Goal: Task Accomplishment & Management: Manage account settings

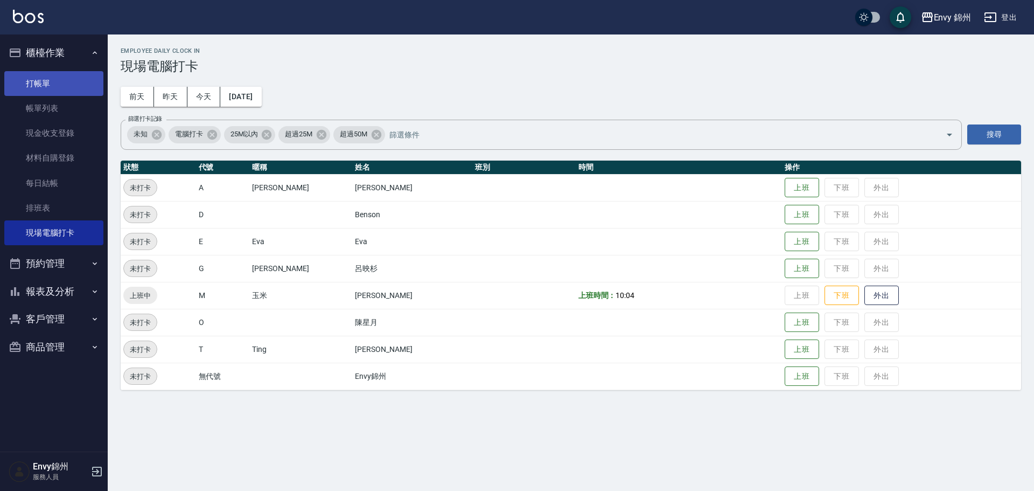
click at [48, 87] on link "打帳單" at bounding box center [53, 83] width 99 height 25
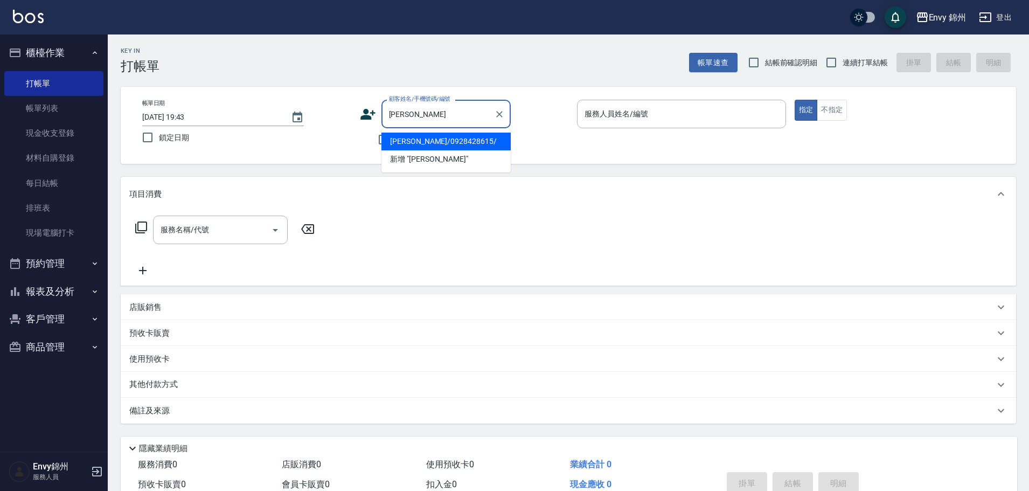
click at [462, 146] on li "涂永幸/0928428615/" at bounding box center [445, 141] width 129 height 18
type input "涂永幸/0928428615/"
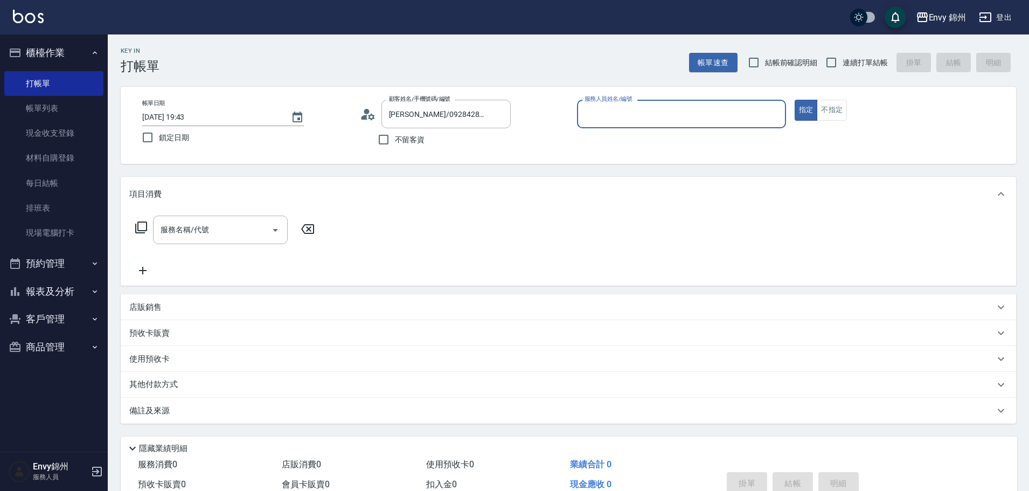
type input "Annie-A"
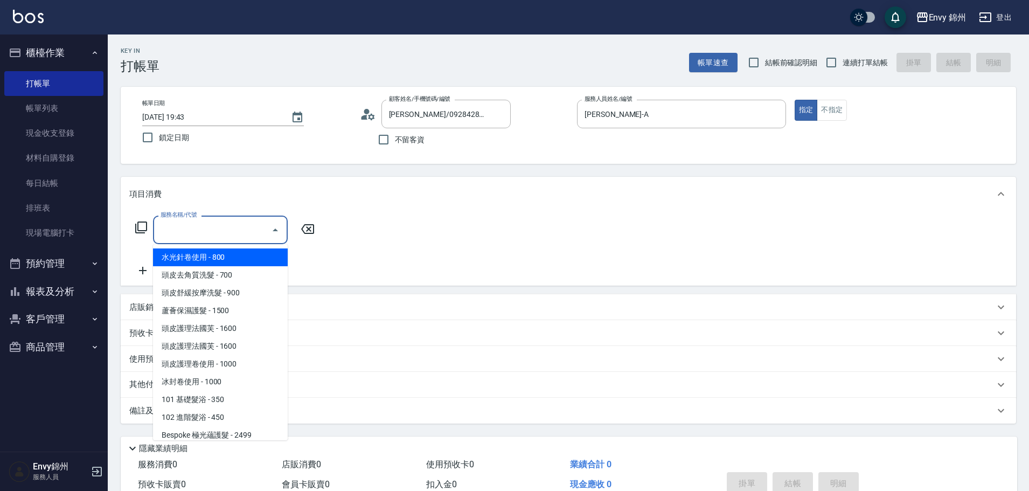
click at [208, 226] on input "服務名稱/代號" at bounding box center [212, 229] width 109 height 19
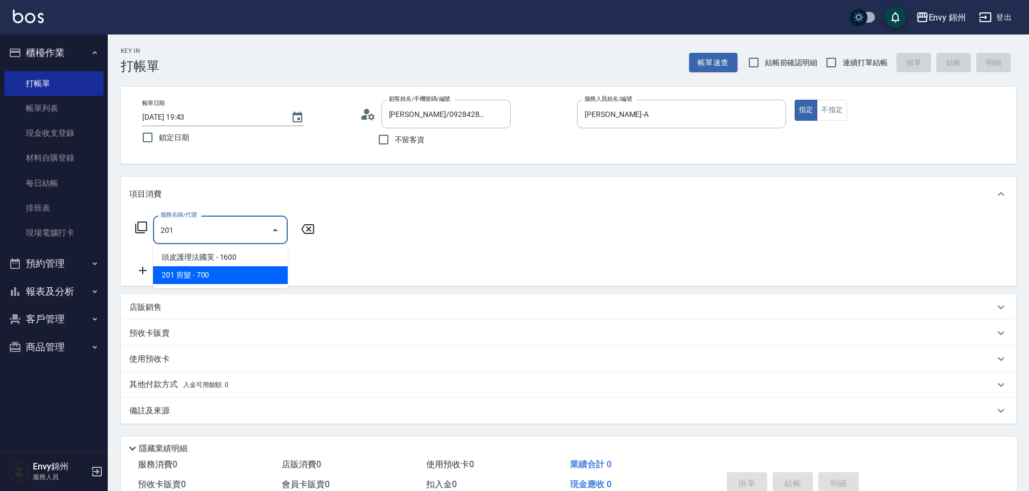
type input "201 剪髮(201)"
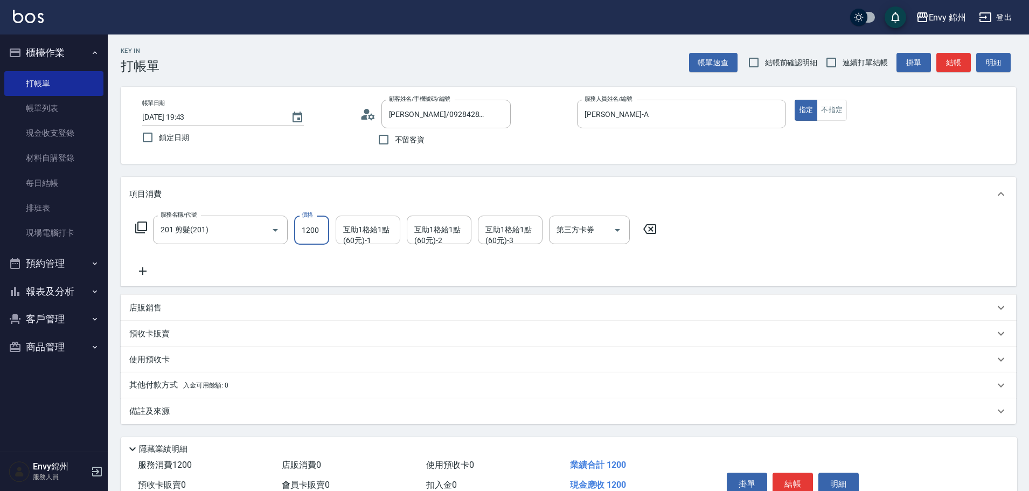
type input "1200"
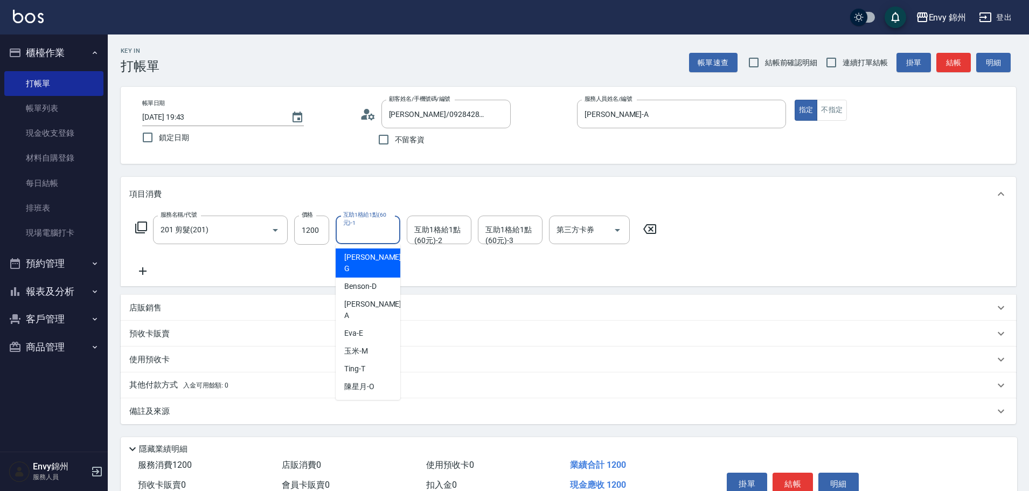
click at [370, 235] on div "互助1格給1點(60元)-1 互助1格給1點(60元)-1" at bounding box center [367, 229] width 65 height 29
click at [356, 345] on span "玉米 -M" at bounding box center [356, 350] width 24 height 11
type input "玉米-M"
click at [249, 406] on div "備註及來源" at bounding box center [561, 411] width 865 height 11
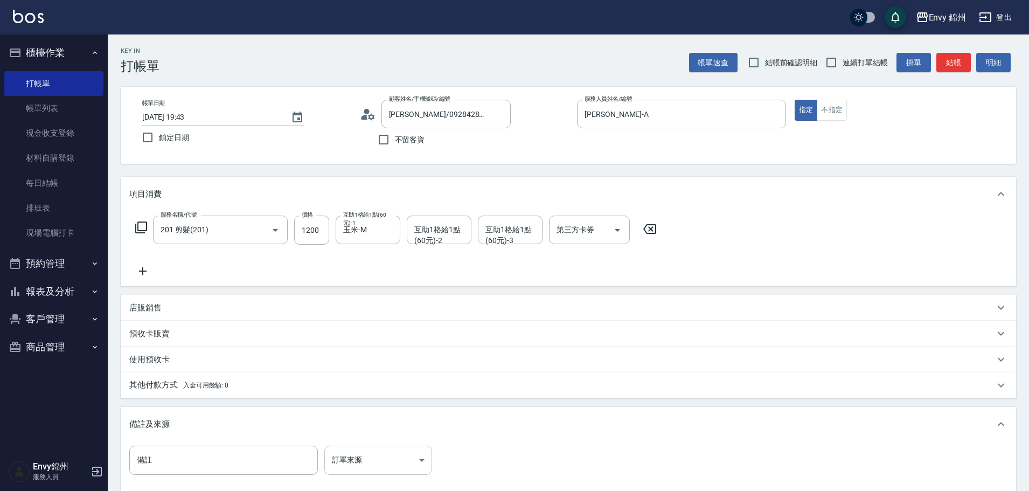
click at [335, 465] on body "Envy 錦州 登出 櫃檯作業 打帳單 帳單列表 現金收支登錄 材料自購登錄 每日結帳 排班表 現場電腦打卡 預約管理 預約管理 單日預約紀錄 單週預約紀錄 …" at bounding box center [514, 306] width 1029 height 613
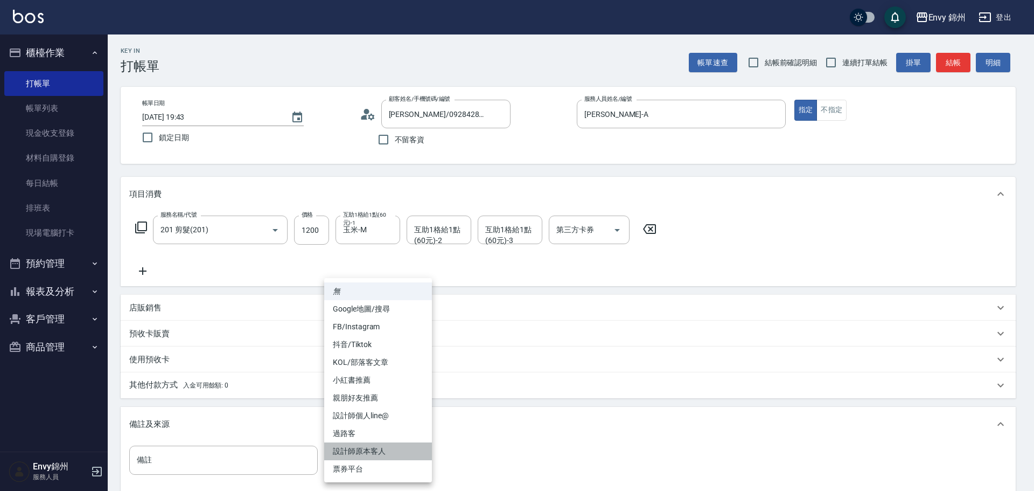
click at [361, 455] on li "設計師原本客人" at bounding box center [378, 451] width 108 height 18
type input "設計師原本客人"
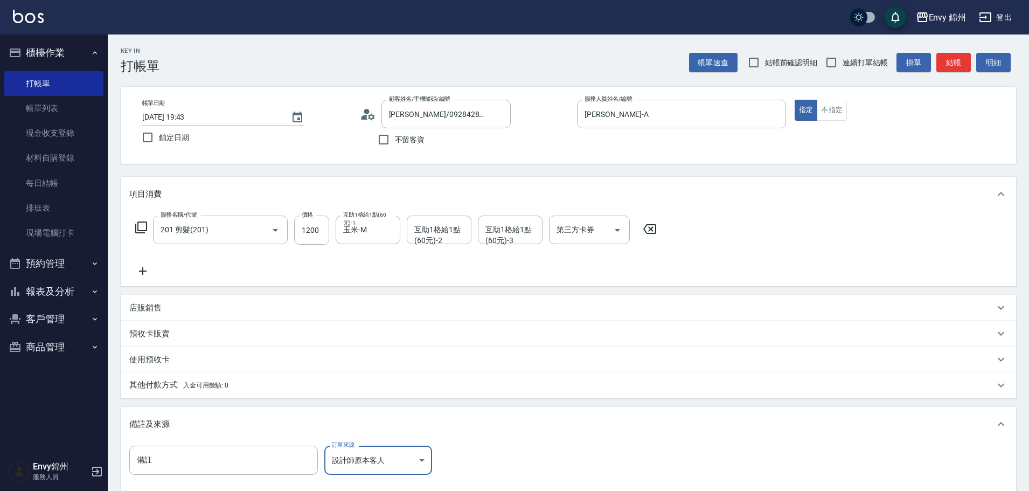
scroll to position [127, 0]
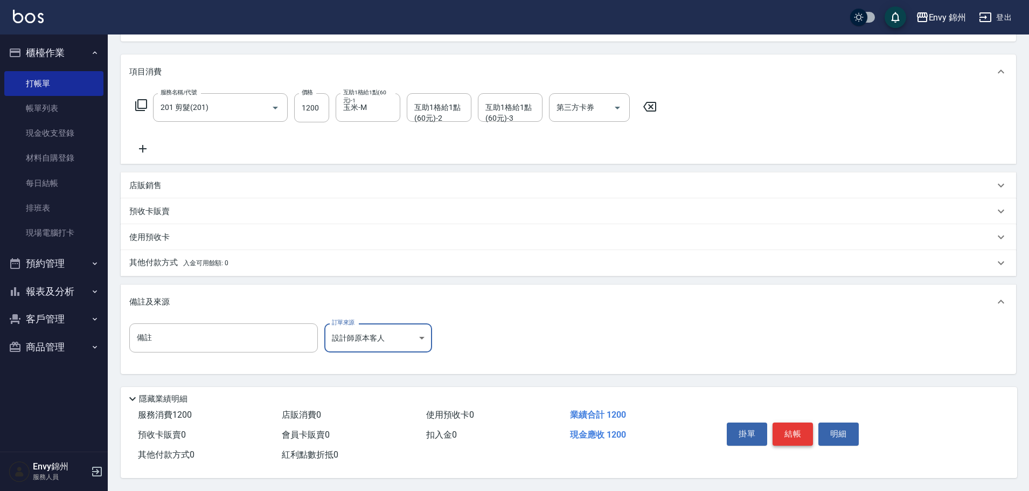
click at [783, 427] on button "結帳" at bounding box center [792, 433] width 40 height 23
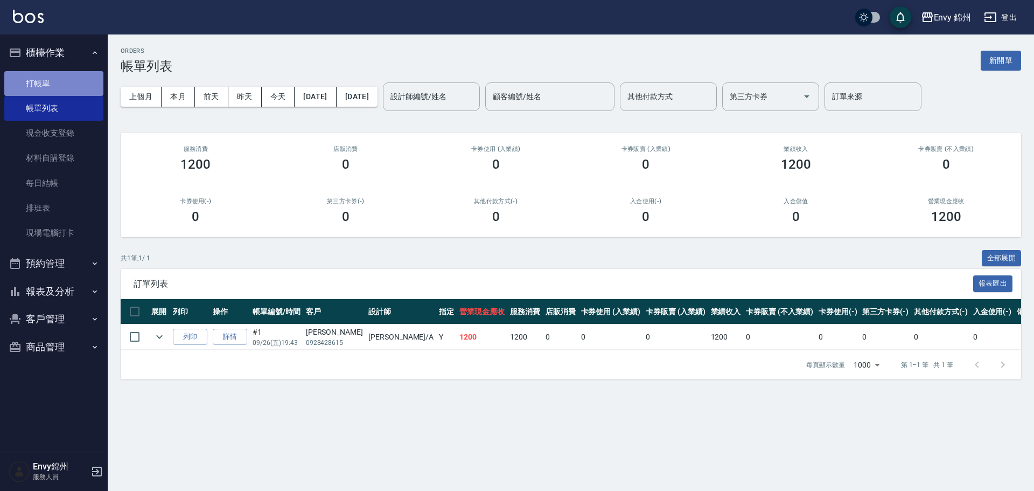
click at [25, 80] on link "打帳單" at bounding box center [53, 83] width 99 height 25
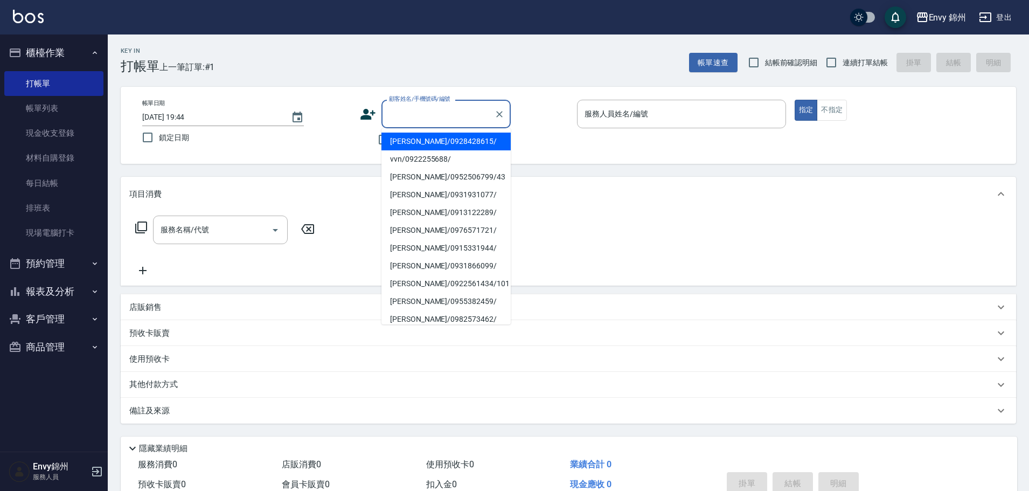
click at [417, 114] on input "顧客姓名/手機號碼/編號" at bounding box center [437, 113] width 103 height 19
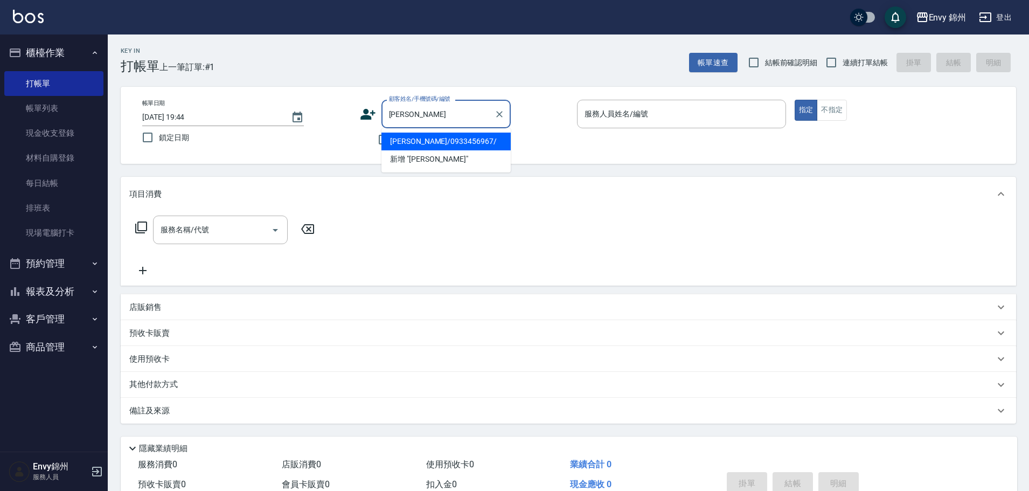
click at [439, 140] on li "吳俐廷/0933456967/" at bounding box center [445, 141] width 129 height 18
type input "吳俐廷/0933456967/"
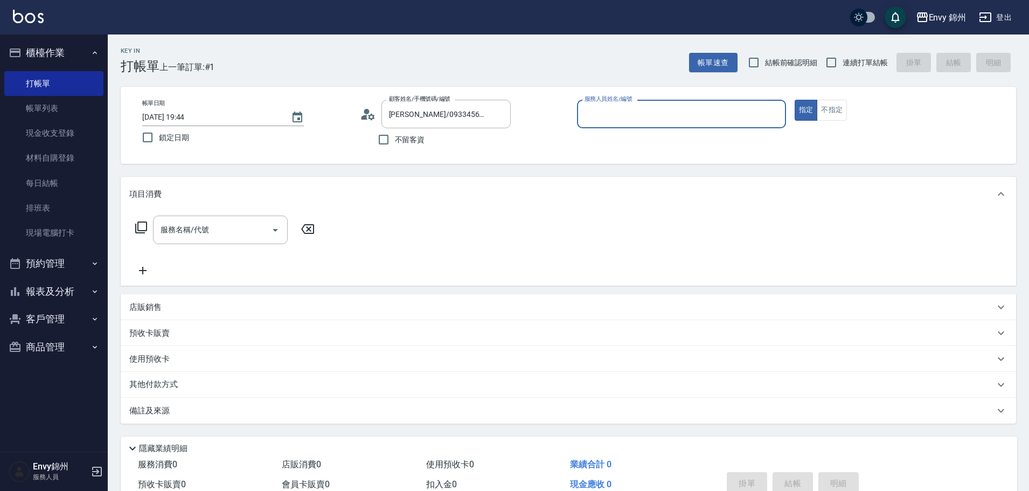
type input "Annie-A"
click at [218, 222] on input "服務名稱/代號" at bounding box center [212, 229] width 109 height 19
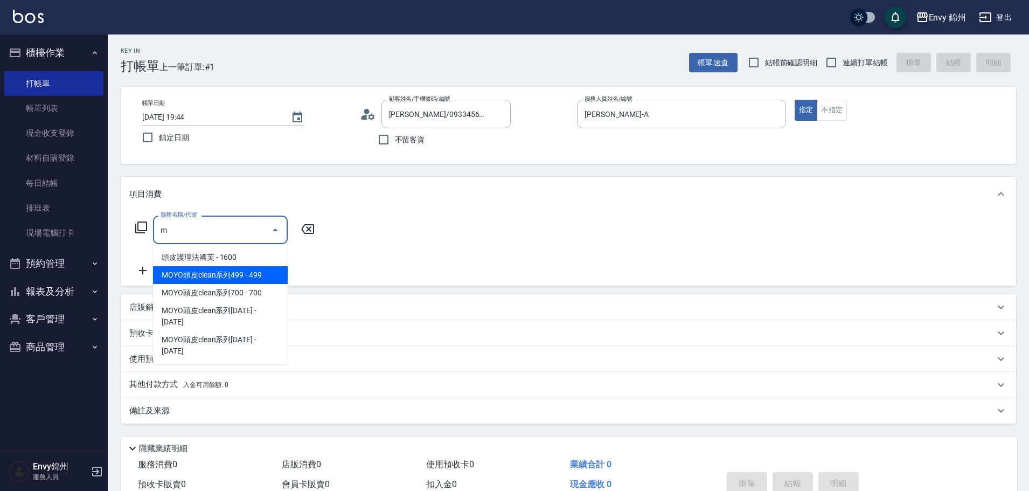
click at [220, 276] on span "MOYO頭皮clean系列499 - 499" at bounding box center [220, 275] width 135 height 18
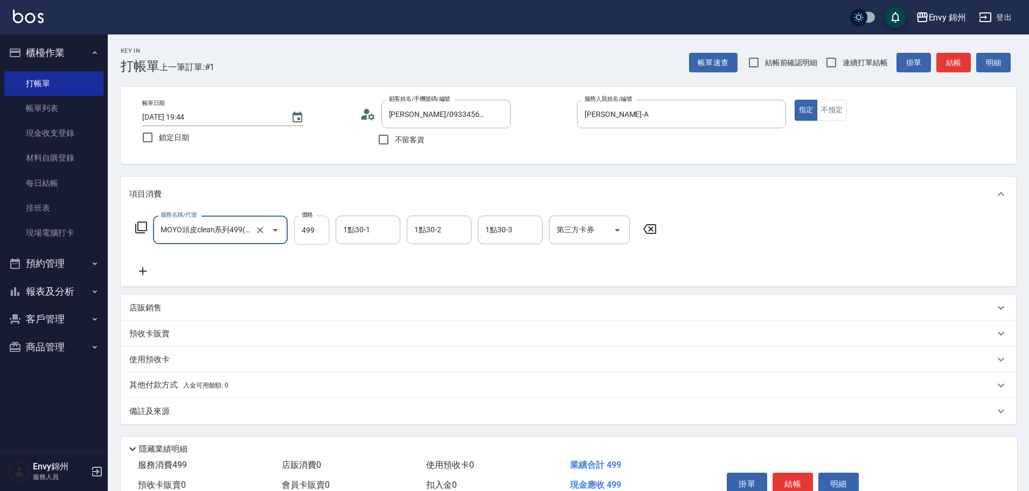
type input "MOYO頭皮clean系列499(405)"
click at [304, 236] on input "499" at bounding box center [311, 229] width 35 height 29
type input "599"
click at [360, 233] on input "1點30-1" at bounding box center [367, 229] width 55 height 19
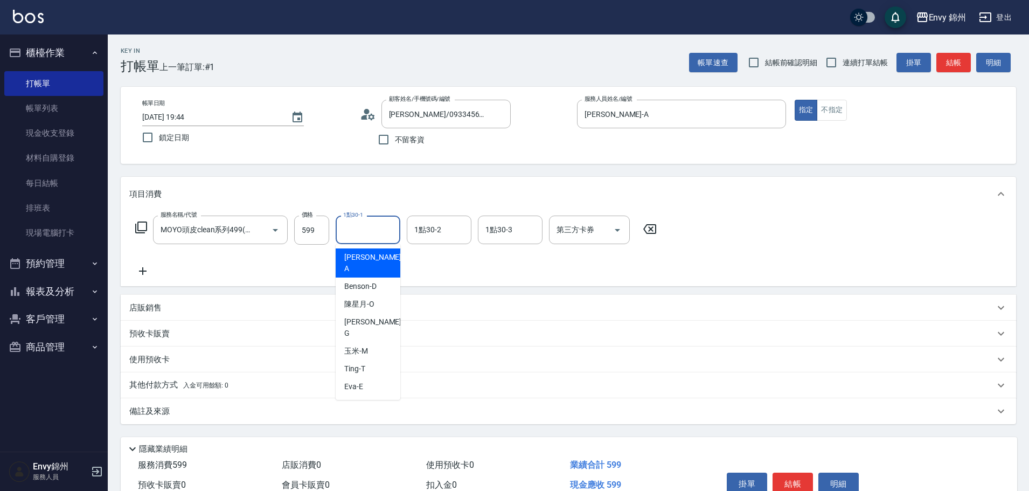
click at [179, 411] on div "備註及來源" at bounding box center [561, 411] width 865 height 11
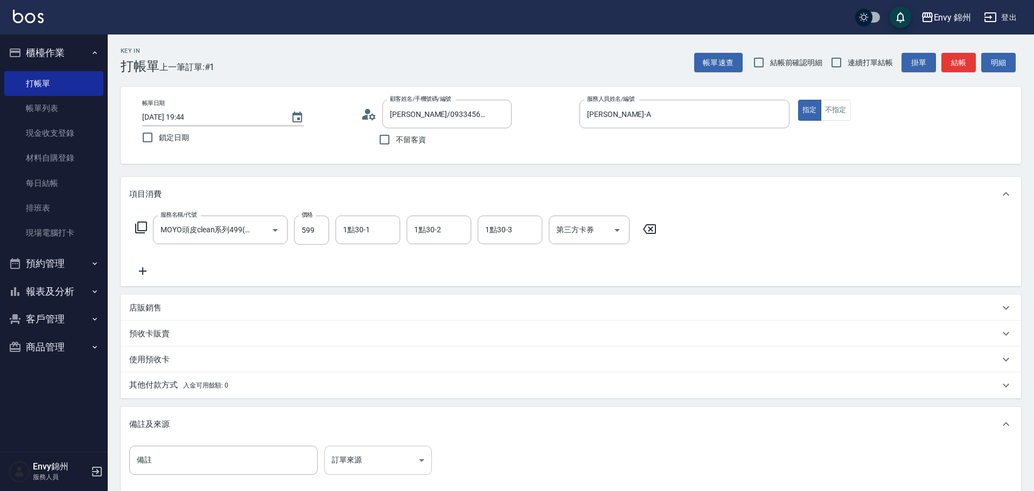
click at [378, 453] on body "Envy 錦州 登出 櫃檯作業 打帳單 帳單列表 現金收支登錄 材料自購登錄 每日結帳 排班表 現場電腦打卡 預約管理 預約管理 單日預約紀錄 單週預約紀錄 …" at bounding box center [517, 306] width 1034 height 613
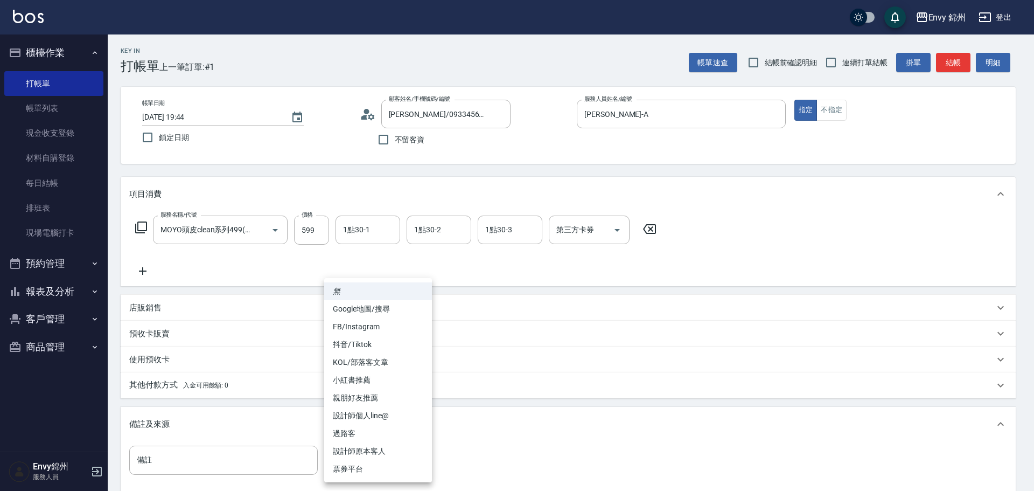
click at [376, 451] on li "設計師原本客人" at bounding box center [378, 451] width 108 height 18
type input "設計師原本客人"
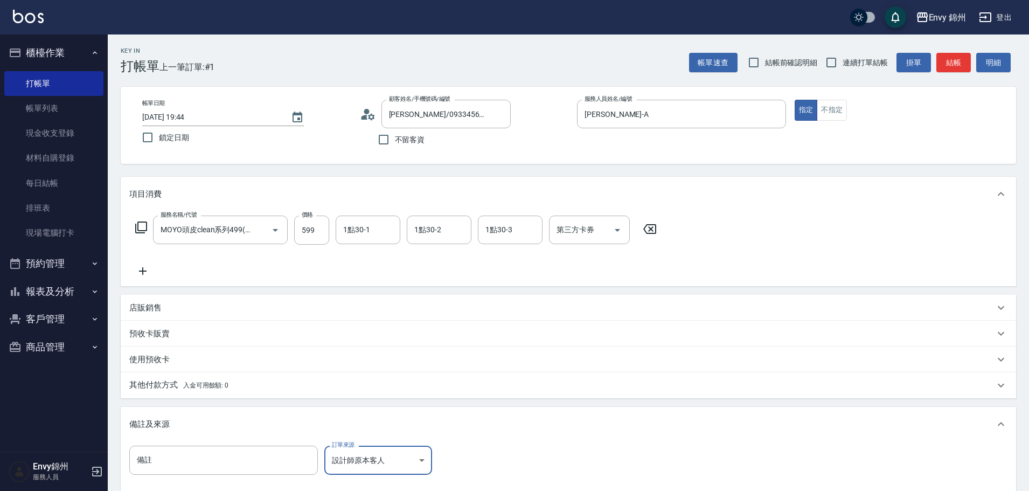
scroll to position [127, 0]
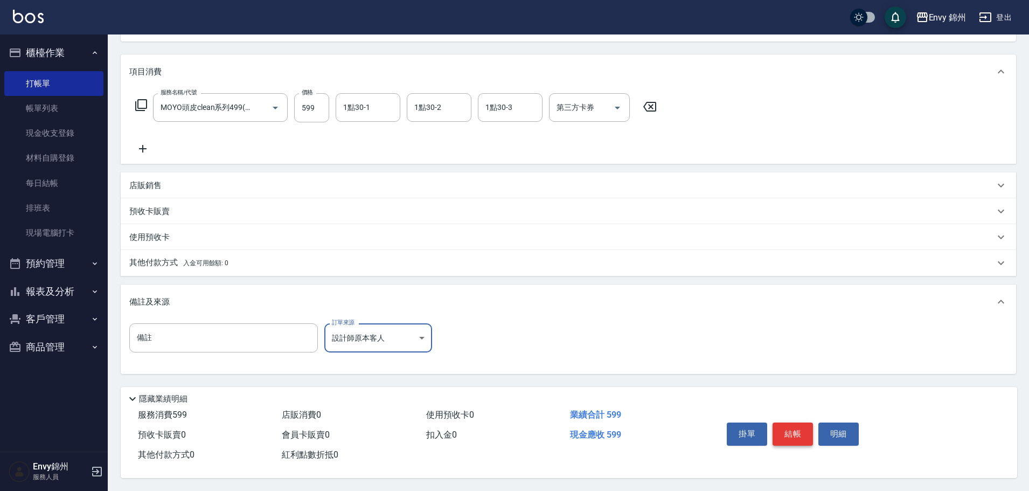
click at [796, 432] on button "結帳" at bounding box center [792, 433] width 40 height 23
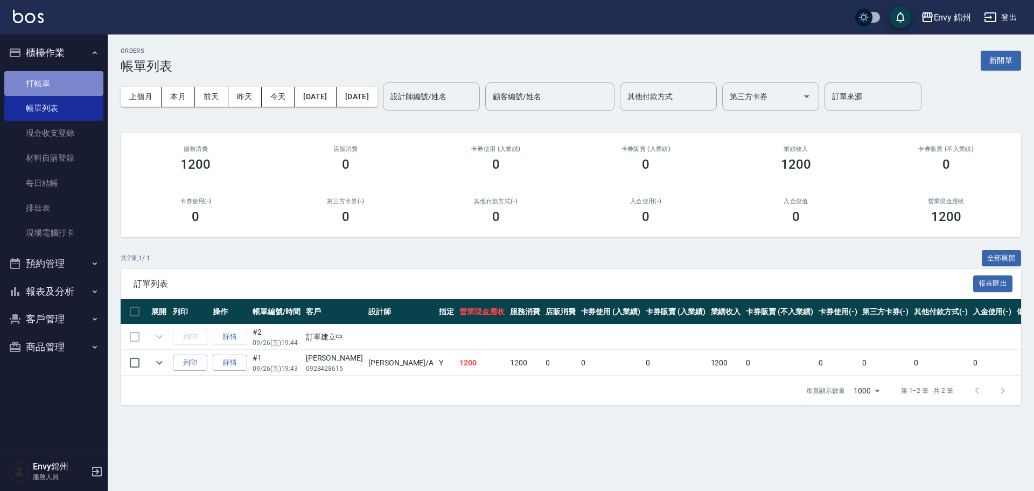
click at [55, 83] on link "打帳單" at bounding box center [53, 83] width 99 height 25
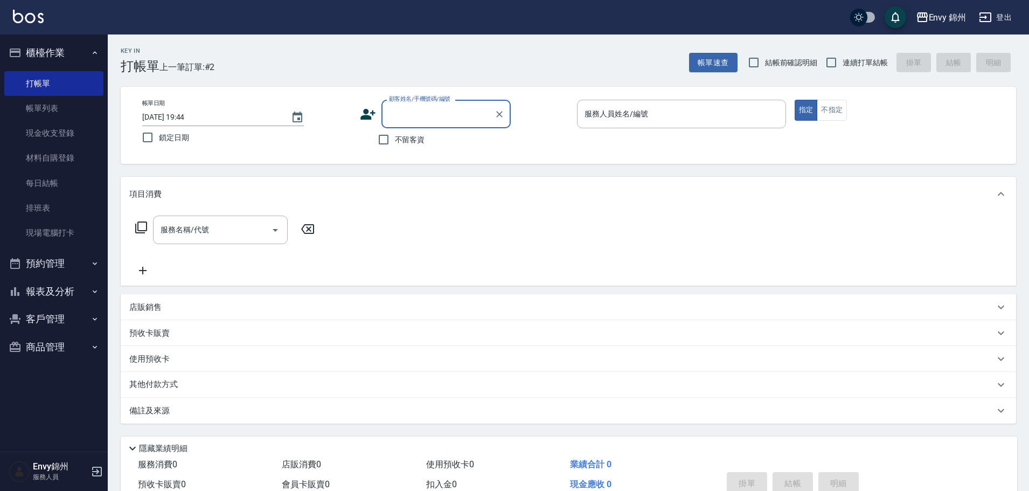
click at [403, 136] on span "不留客資" at bounding box center [410, 139] width 30 height 11
click at [395, 136] on input "不留客資" at bounding box center [383, 139] width 23 height 23
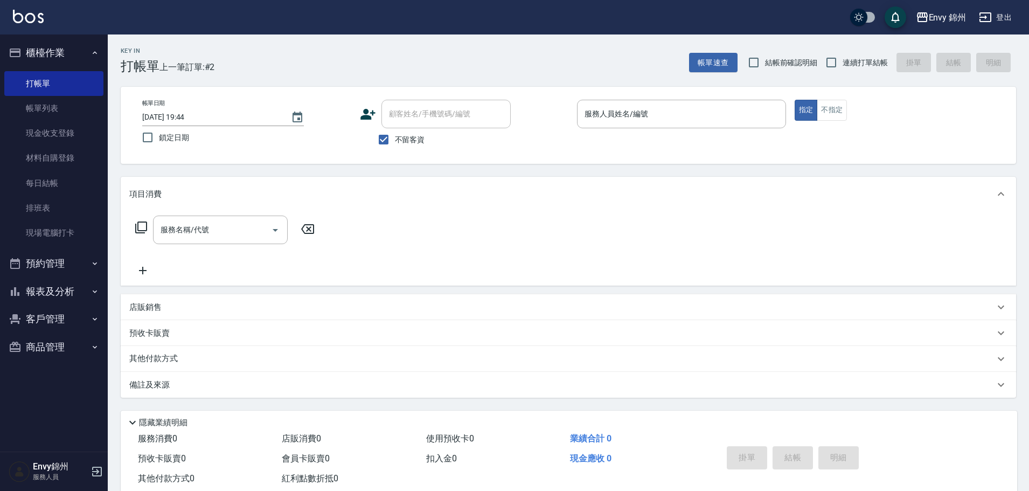
click at [414, 138] on span "不留客資" at bounding box center [410, 139] width 30 height 11
click at [395, 138] on input "不留客資" at bounding box center [383, 139] width 23 height 23
checkbox input "false"
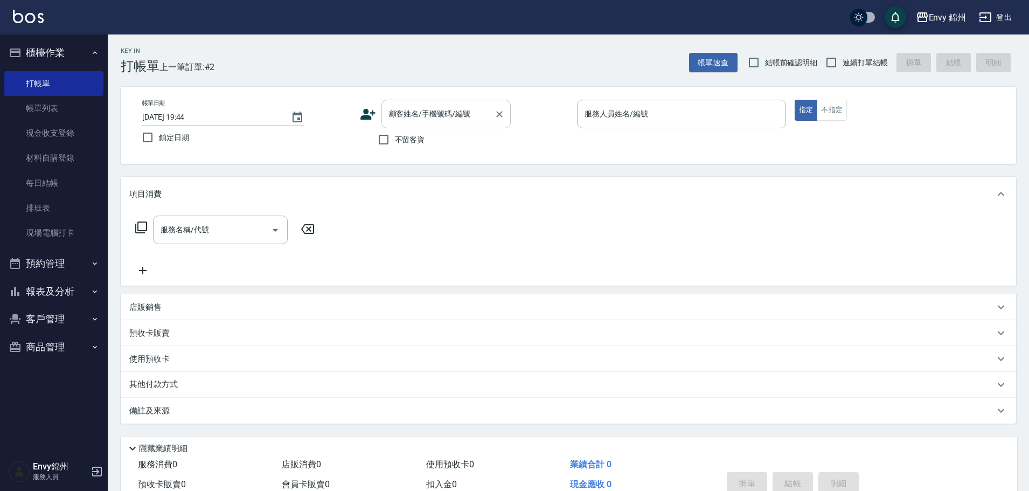
click at [429, 112] on input "顧客姓名/手機號碼/編號" at bounding box center [437, 113] width 103 height 19
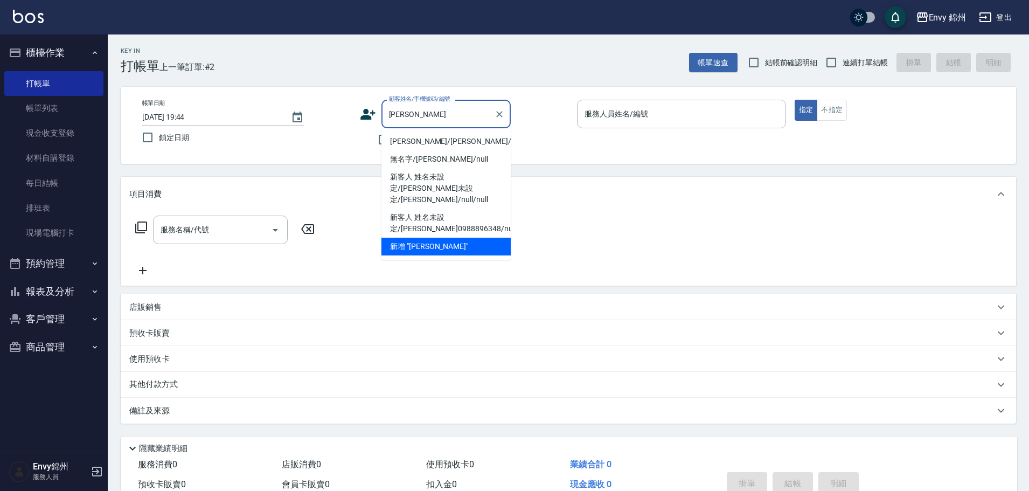
click at [445, 140] on li "李思萱/李思萱/null" at bounding box center [445, 141] width 129 height 18
type input "李思萱/李思萱/null"
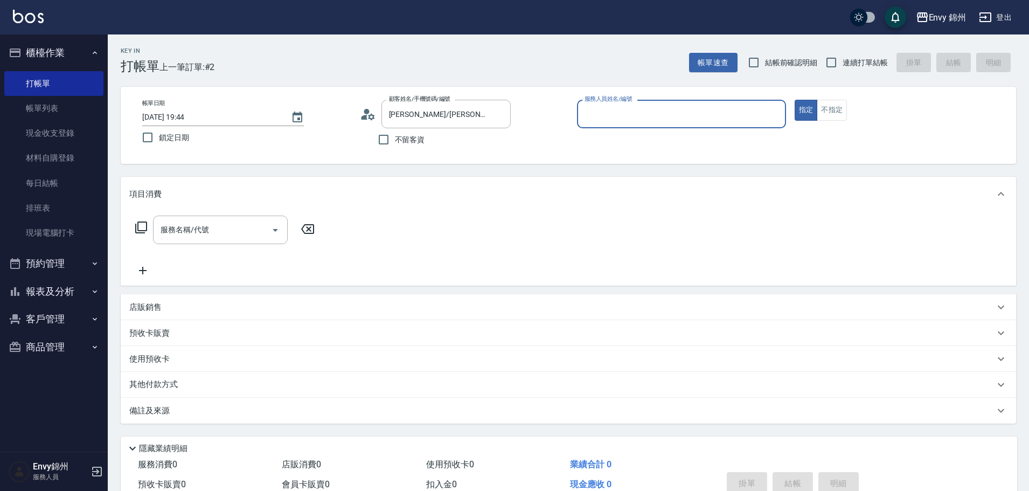
type input "Annie-A"
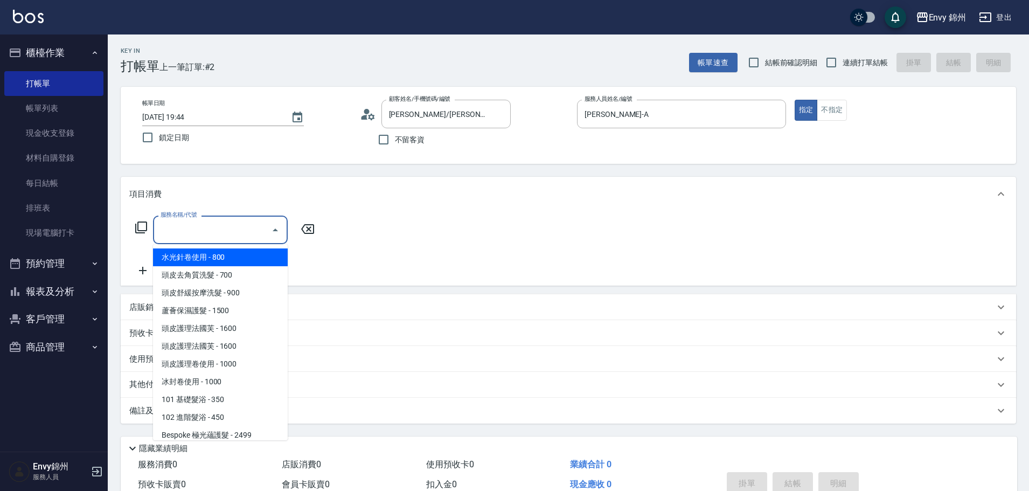
click at [201, 225] on div "服務名稱/代號 服務名稱/代號" at bounding box center [220, 229] width 135 height 29
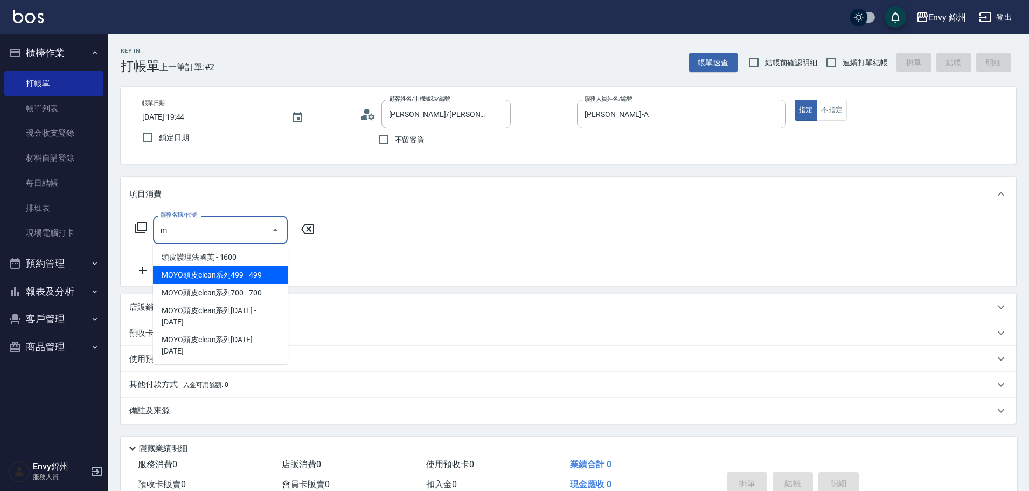
click at [221, 279] on span "MOYO頭皮clean系列499 - 499" at bounding box center [220, 275] width 135 height 18
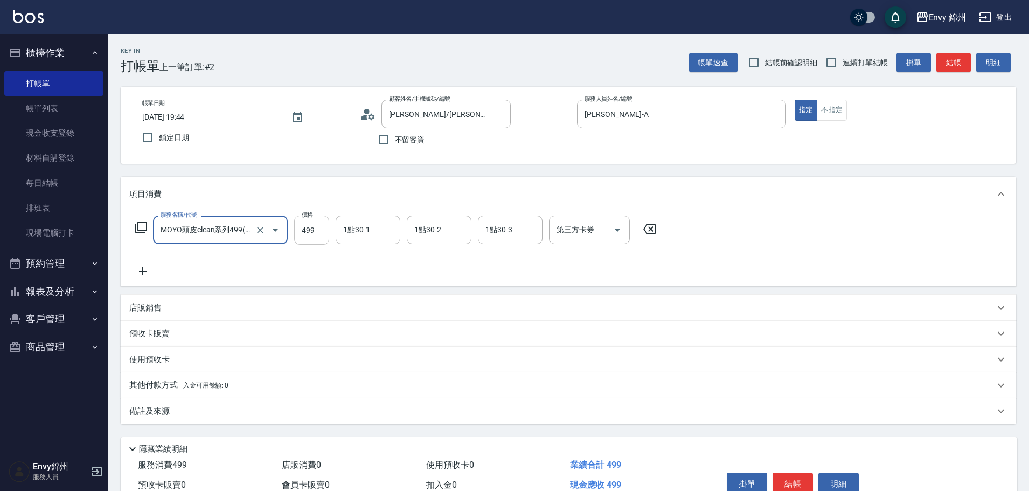
type input "MOYO頭皮clean系列499(405)"
click at [310, 228] on input "499" at bounding box center [311, 229] width 35 height 29
type input "699"
click at [353, 414] on div "備註及來源" at bounding box center [561, 411] width 865 height 11
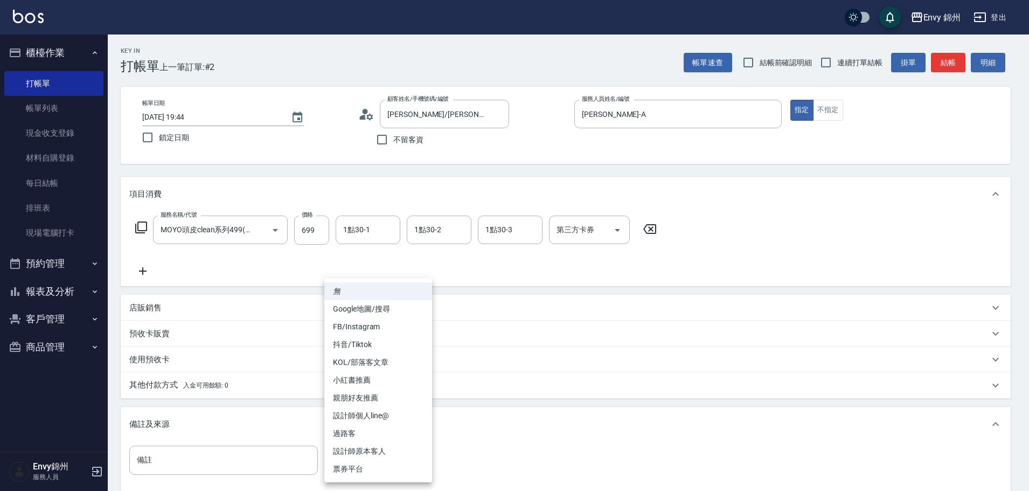
click at [379, 473] on body "Envy 錦州 登出 櫃檯作業 打帳單 帳單列表 現金收支登錄 材料自購登錄 每日結帳 排班表 現場電腦打卡 預約管理 預約管理 單日預約紀錄 單週預約紀錄 …" at bounding box center [514, 306] width 1029 height 613
drag, startPoint x: 388, startPoint y: 450, endPoint x: 561, endPoint y: 422, distance: 175.2
click at [389, 450] on li "設計師原本客人" at bounding box center [378, 451] width 108 height 18
type input "設計師原本客人"
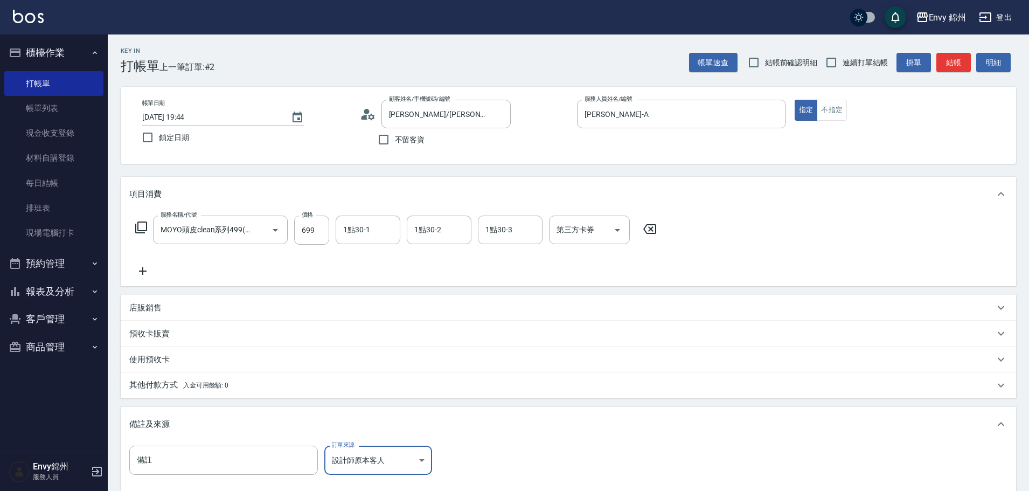
scroll to position [127, 0]
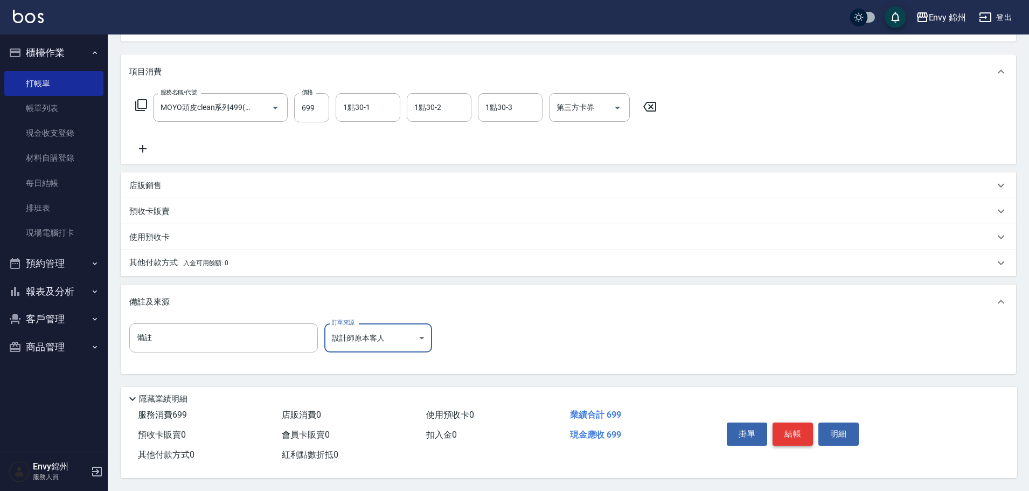
click at [777, 428] on button "結帳" at bounding box center [792, 433] width 40 height 23
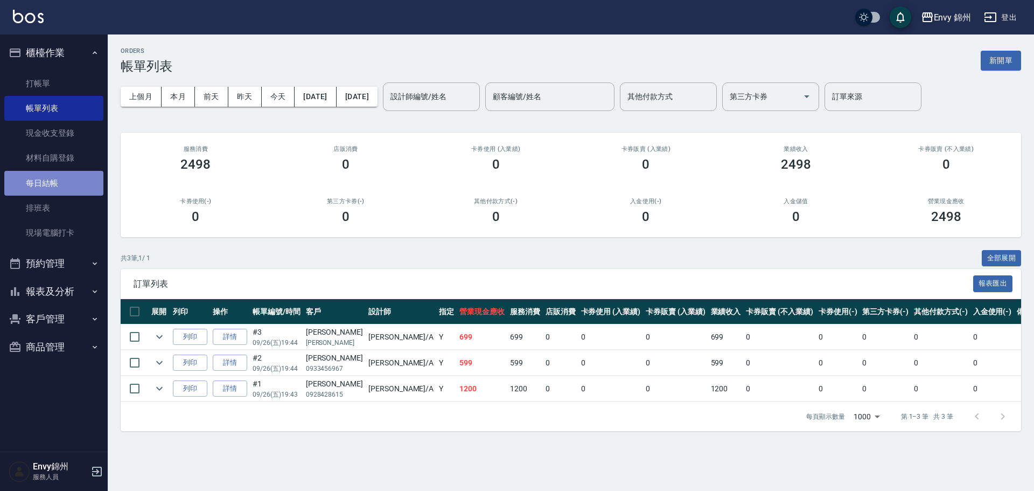
click at [31, 192] on link "每日結帳" at bounding box center [53, 183] width 99 height 25
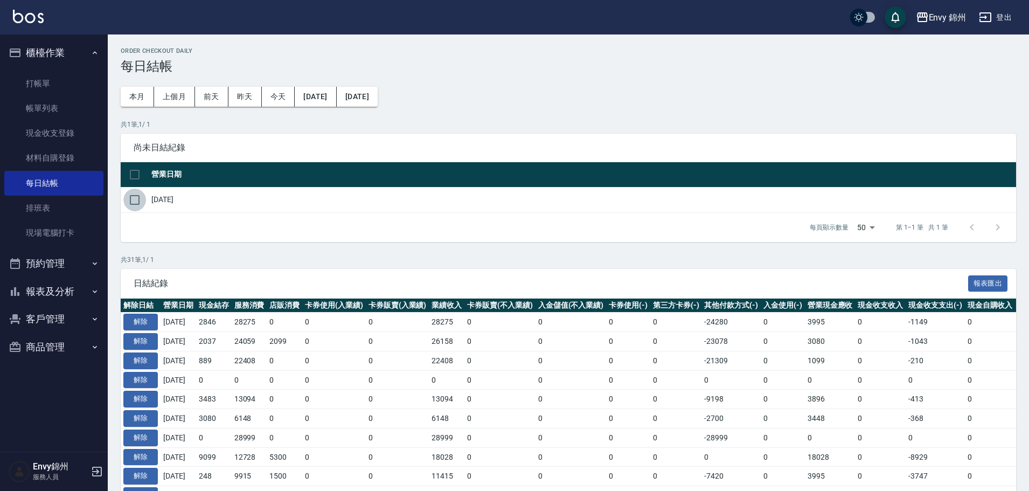
click at [144, 200] on input "checkbox" at bounding box center [134, 199] width 23 height 23
checkbox input "true"
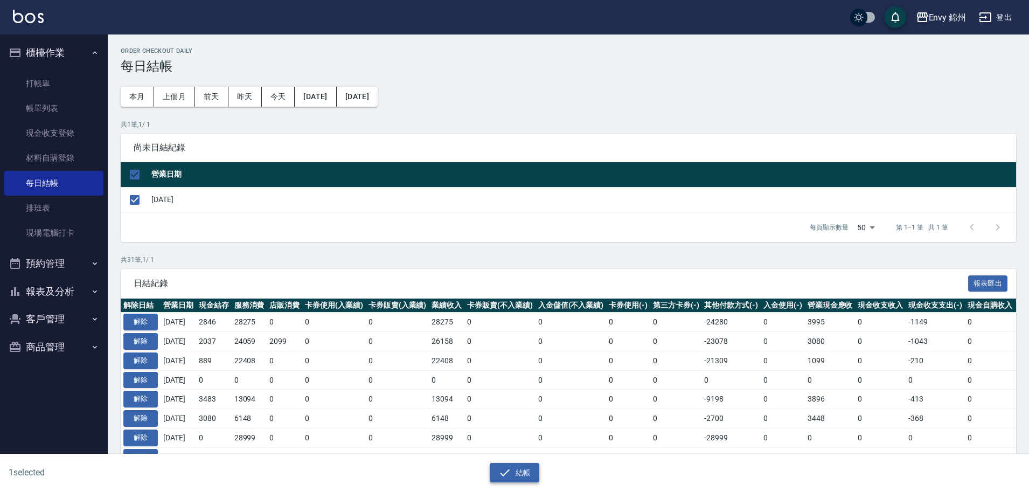
click at [498, 469] on button "結帳" at bounding box center [515, 473] width 50 height 20
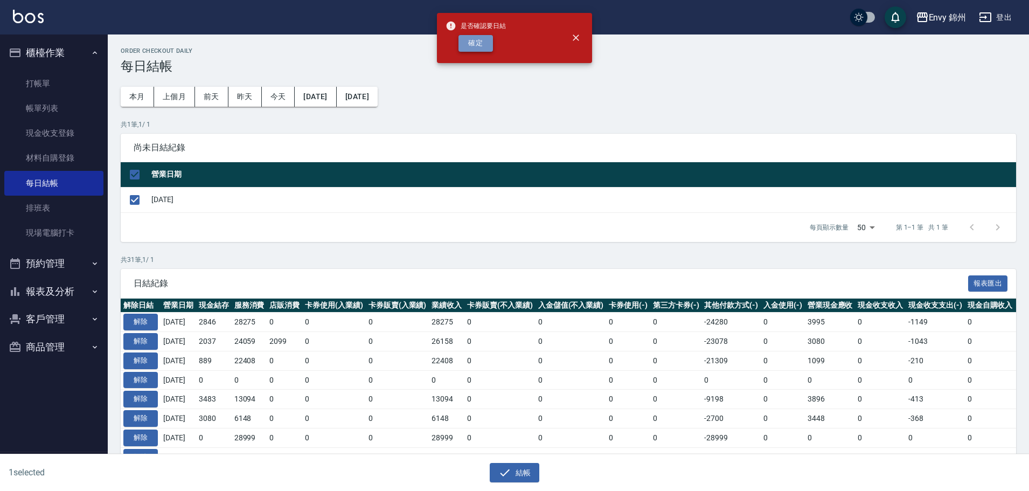
click at [487, 48] on button "確定" at bounding box center [475, 43] width 34 height 17
checkbox input "false"
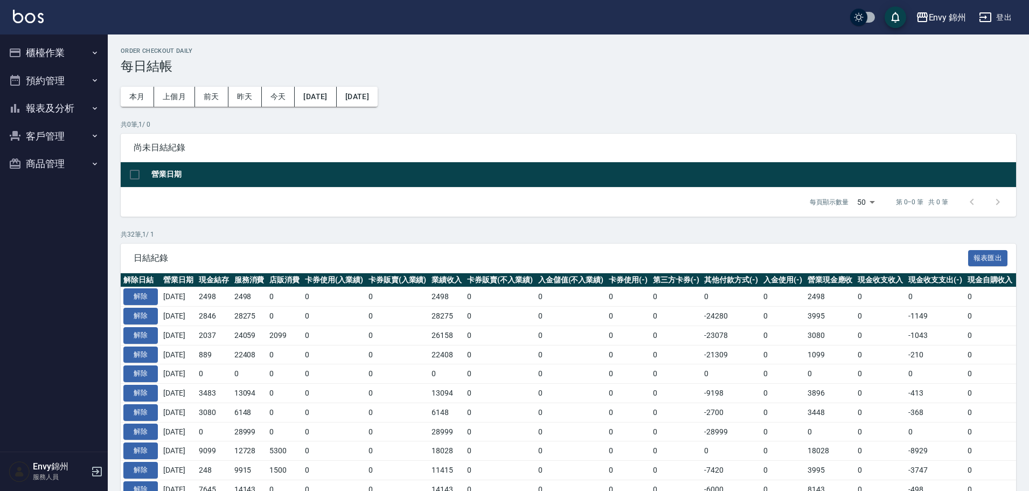
click at [54, 98] on button "報表及分析" at bounding box center [53, 108] width 99 height 28
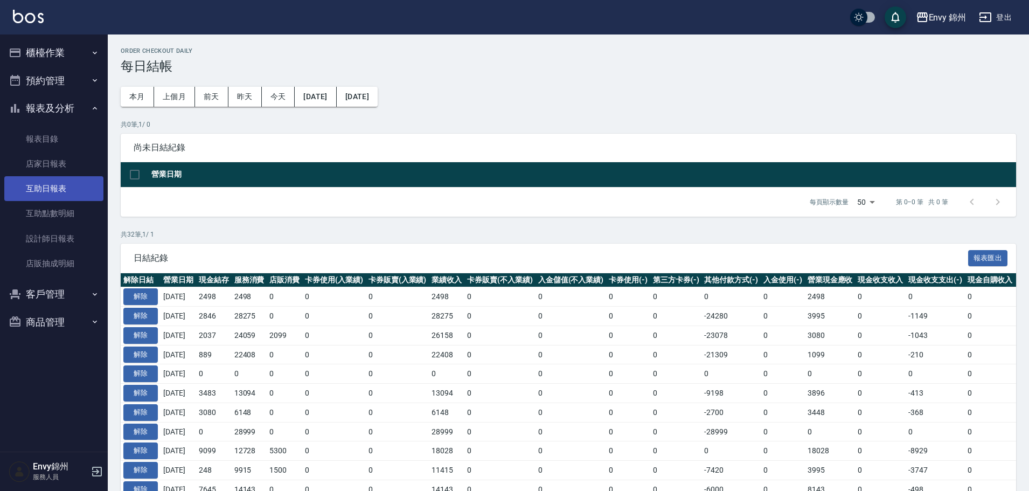
click at [38, 193] on link "互助日報表" at bounding box center [53, 188] width 99 height 25
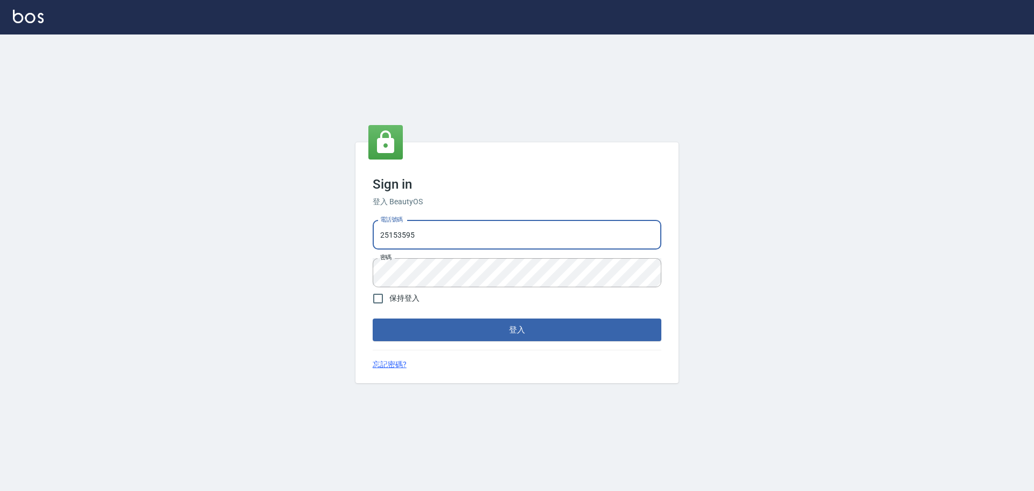
click at [427, 234] on input "25153595" at bounding box center [517, 234] width 289 height 29
type input "9990001234567"
click at [497, 335] on button "登入" at bounding box center [517, 329] width 289 height 23
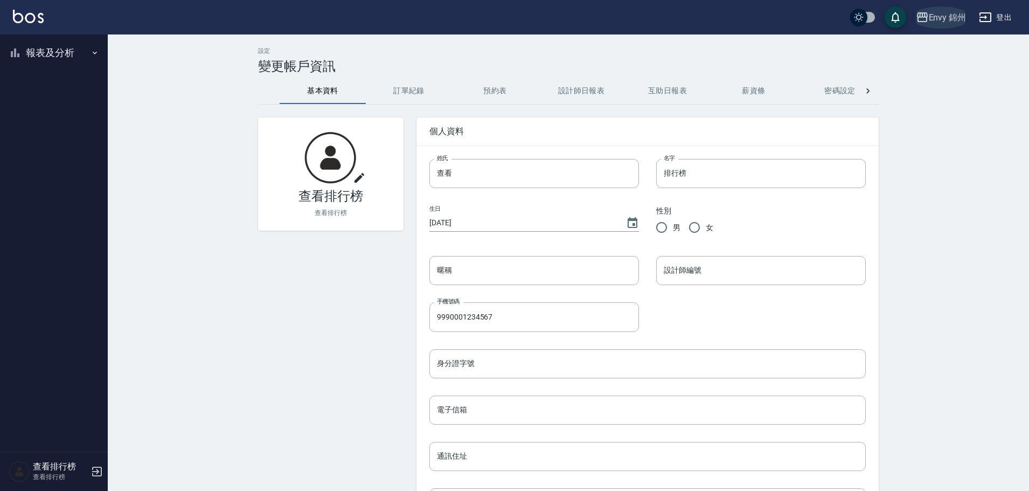
click at [943, 27] on button "Envy 錦州" at bounding box center [940, 17] width 59 height 22
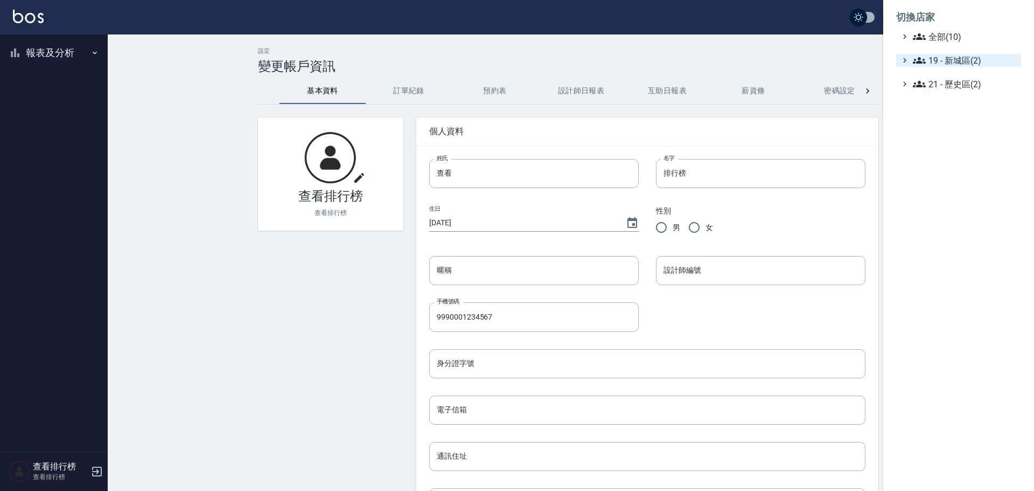
click at [968, 60] on span "19 - 新城區(2)" at bounding box center [965, 60] width 104 height 13
click at [957, 79] on span "19.01 - 新城區 (3)" at bounding box center [970, 73] width 93 height 13
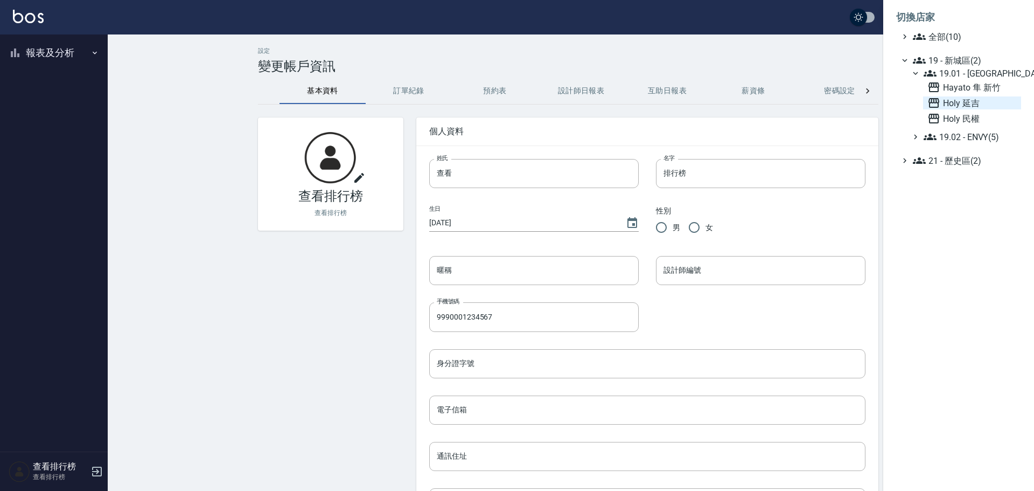
click at [971, 106] on span "Holy 延吉" at bounding box center [971, 102] width 89 height 13
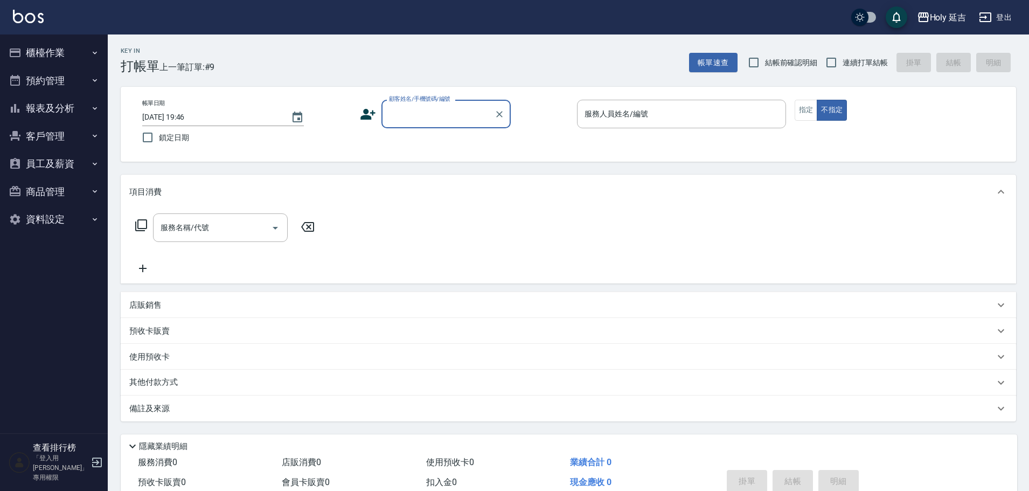
click at [49, 114] on button "報表及分析" at bounding box center [53, 108] width 99 height 28
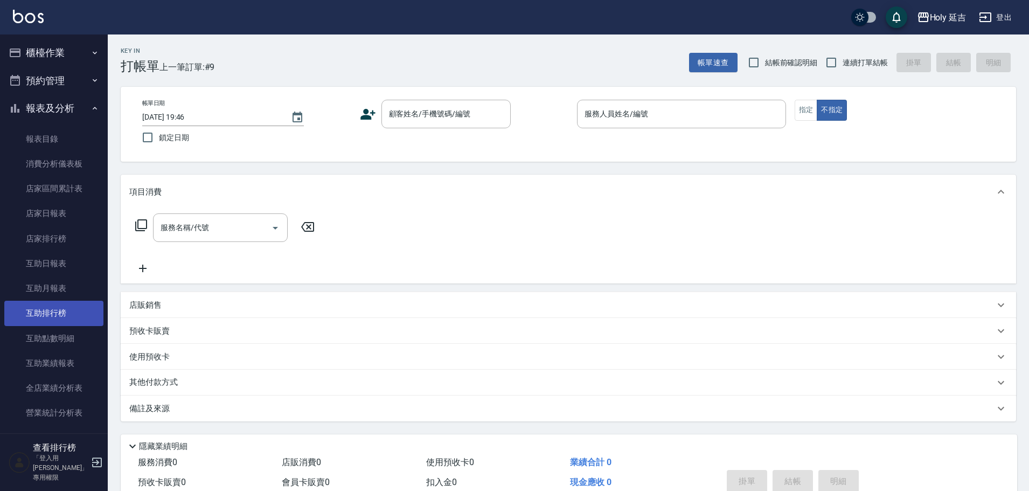
click at [59, 311] on link "互助排行榜" at bounding box center [53, 312] width 99 height 25
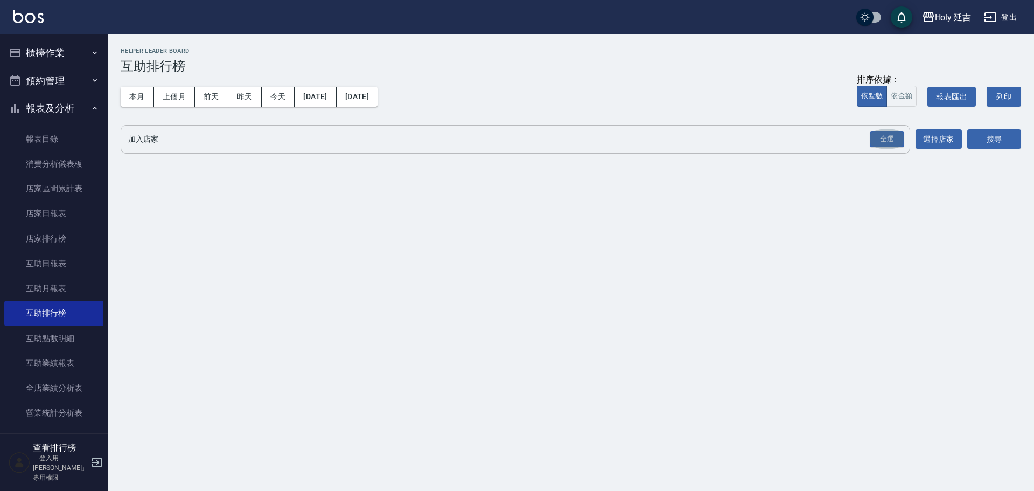
click at [869, 142] on button "全選" at bounding box center [887, 139] width 39 height 21
click at [886, 140] on div "全選" at bounding box center [887, 139] width 34 height 17
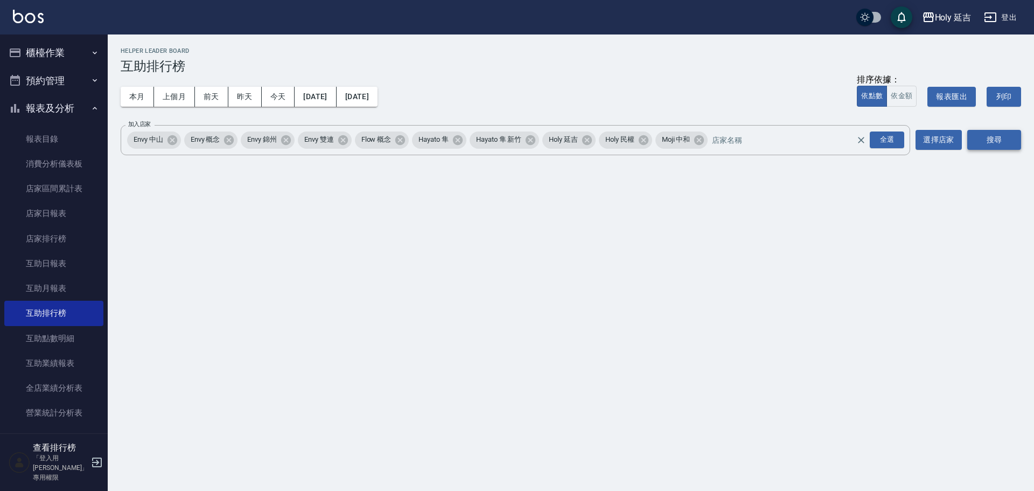
click at [999, 137] on button "搜尋" at bounding box center [994, 140] width 54 height 20
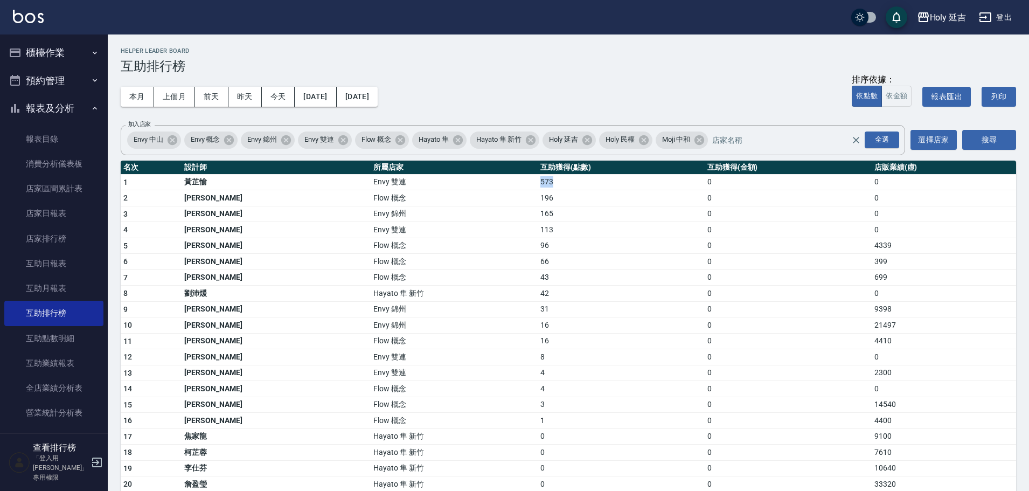
drag, startPoint x: 467, startPoint y: 184, endPoint x: 492, endPoint y: 185, distance: 24.8
click at [492, 185] on tr "1 [PERSON_NAME] 雙連 573 0 0" at bounding box center [568, 182] width 895 height 16
drag, startPoint x: 474, startPoint y: 195, endPoint x: 492, endPoint y: 200, distance: 18.4
click at [537, 200] on td "196" at bounding box center [620, 198] width 167 height 16
drag, startPoint x: 475, startPoint y: 214, endPoint x: 553, endPoint y: 219, distance: 78.2
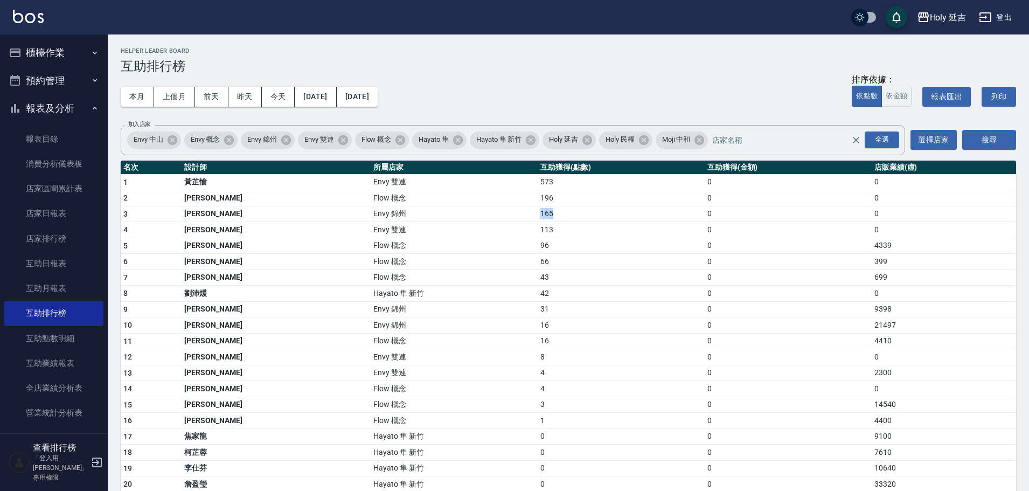
click at [537, 215] on td "165" at bounding box center [620, 214] width 167 height 16
click at [45, 58] on button "櫃檯作業" at bounding box center [53, 53] width 99 height 28
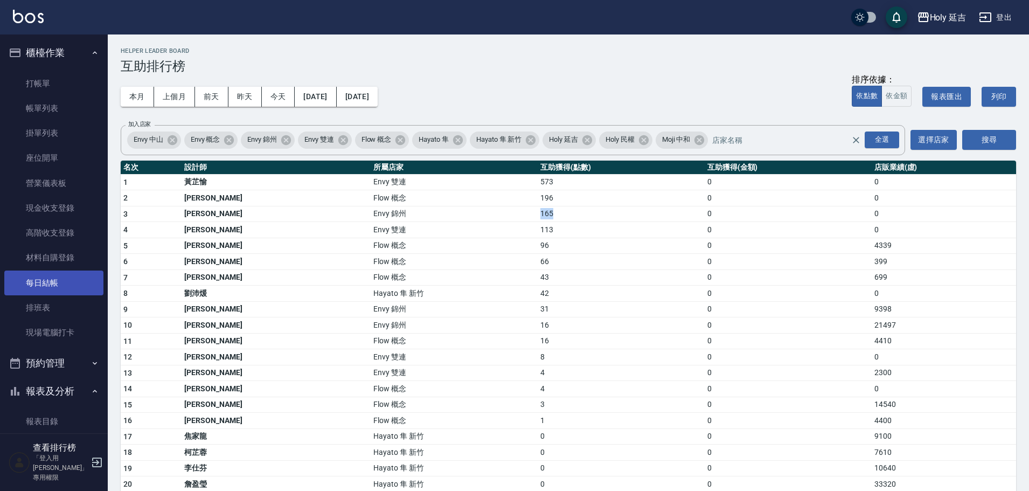
click at [65, 285] on link "每日結帳" at bounding box center [53, 282] width 99 height 25
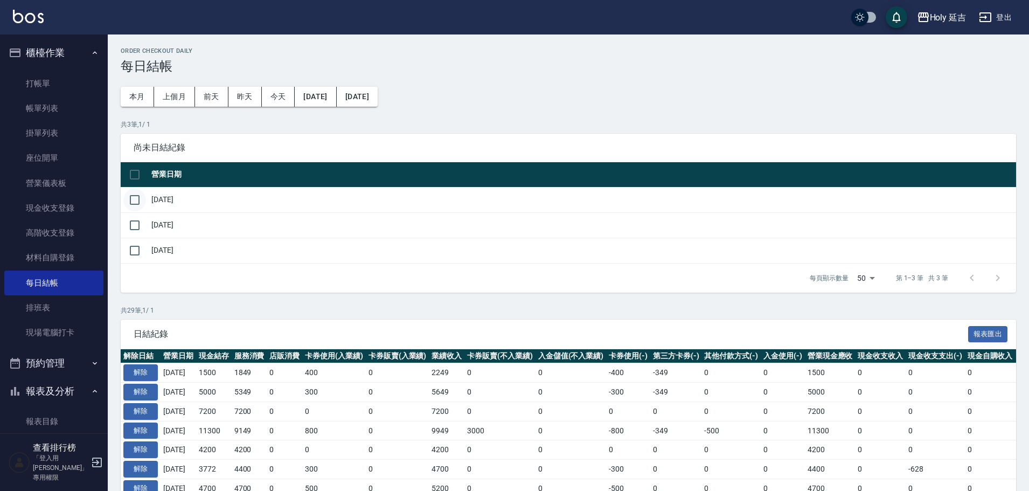
click at [133, 201] on input "checkbox" at bounding box center [134, 199] width 23 height 23
checkbox input "true"
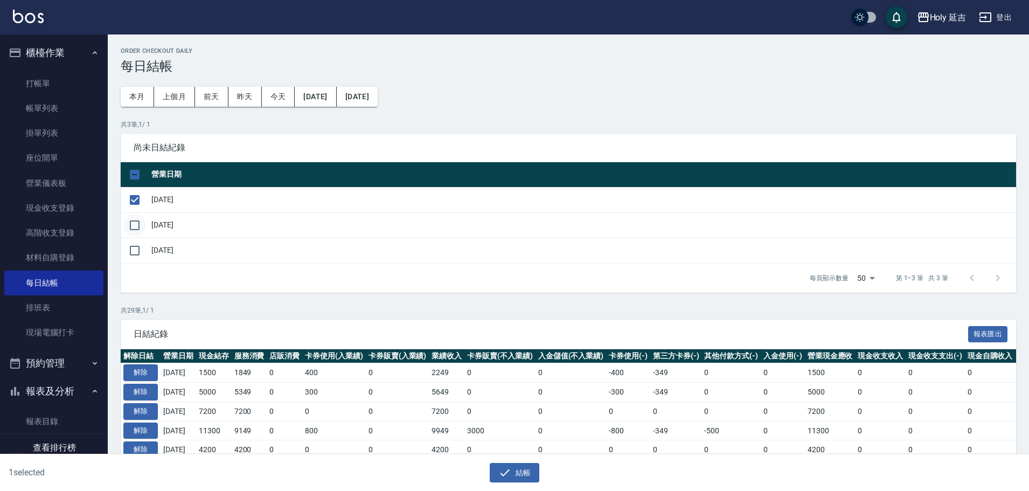
click at [137, 225] on input "checkbox" at bounding box center [134, 225] width 23 height 23
checkbox input "true"
click at [141, 255] on input "checkbox" at bounding box center [134, 250] width 23 height 23
checkbox input "true"
drag, startPoint x: 526, startPoint y: 487, endPoint x: 523, endPoint y: 480, distance: 7.5
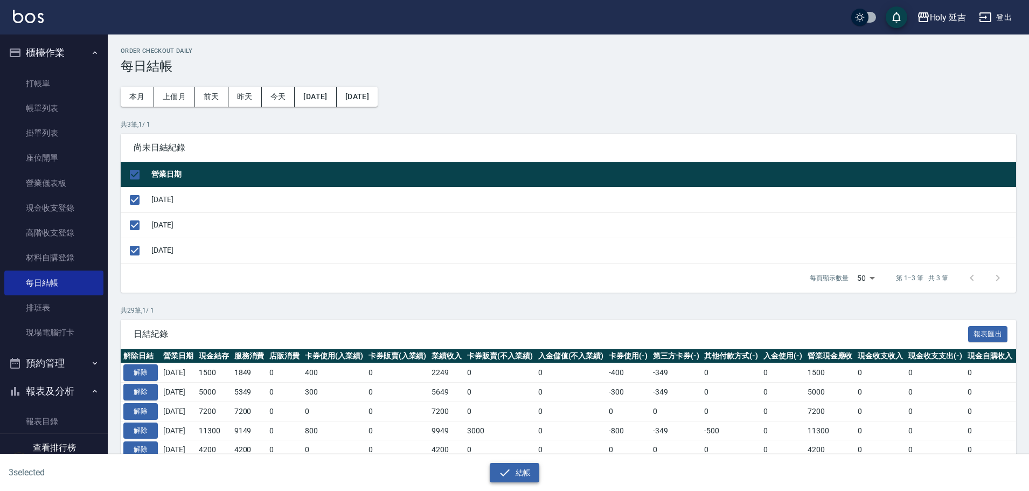
click at [525, 486] on div "3 selected 結帳" at bounding box center [514, 472] width 1029 height 37
click at [522, 479] on button "結帳" at bounding box center [515, 473] width 50 height 20
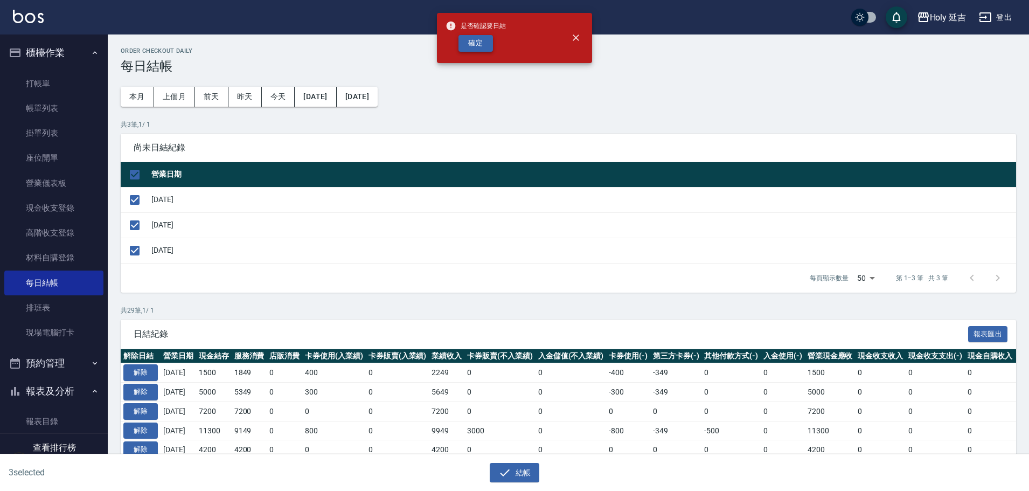
click at [469, 41] on button "確定" at bounding box center [475, 43] width 34 height 17
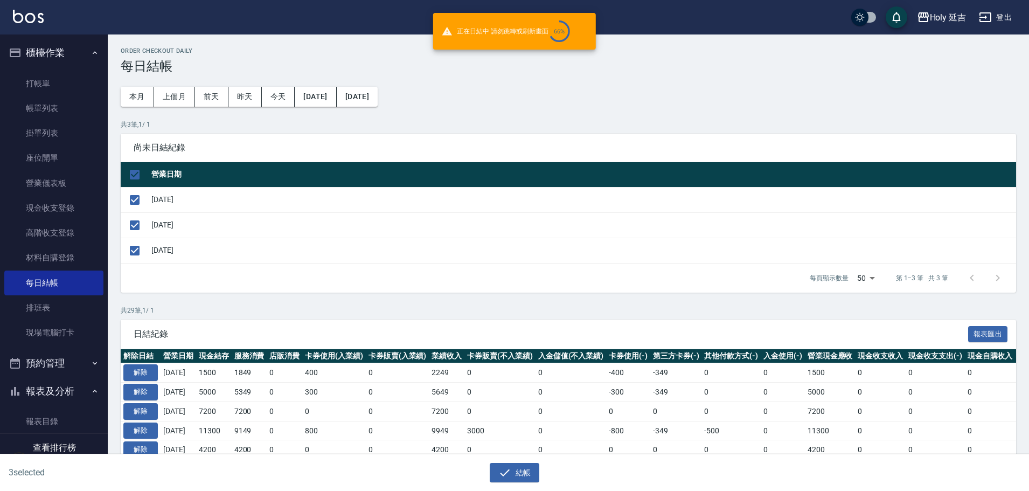
checkbox input "false"
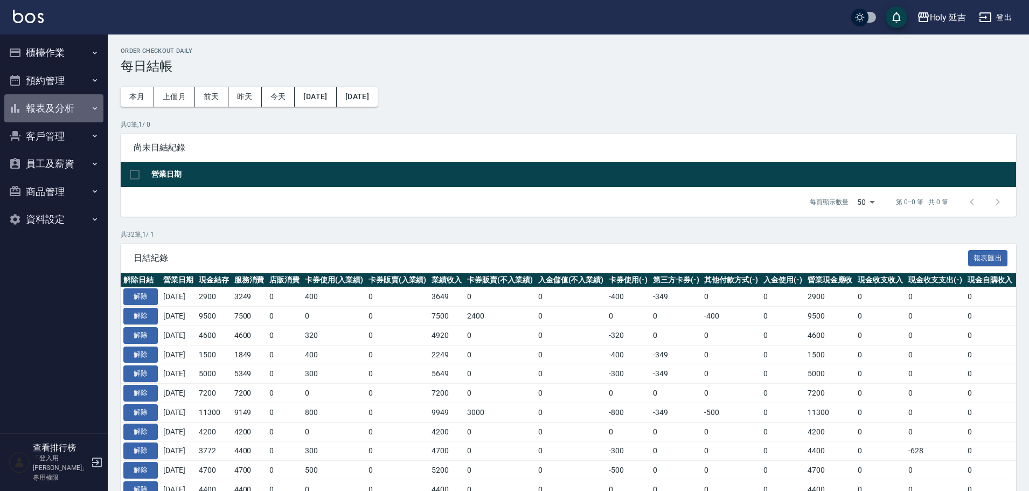
click at [33, 111] on button "報表及分析" at bounding box center [53, 108] width 99 height 28
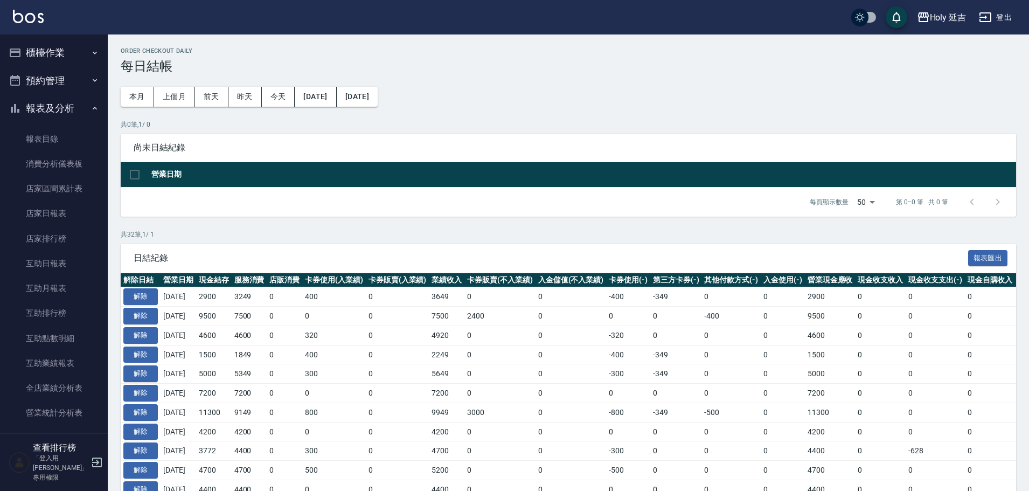
click at [138, 280] on th "解除日結" at bounding box center [141, 280] width 40 height 14
click at [148, 294] on button "解除" at bounding box center [140, 296] width 34 height 17
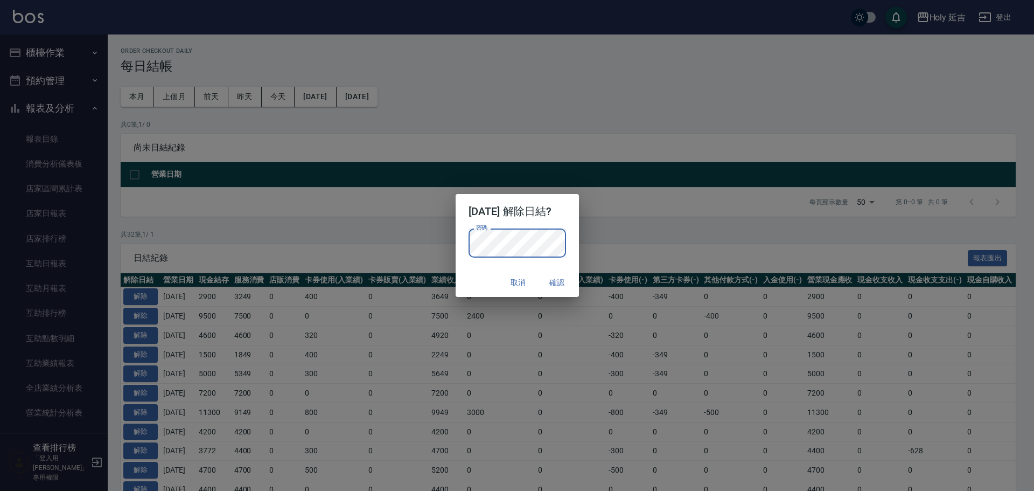
click at [480, 272] on div "取消 確認" at bounding box center [517, 282] width 123 height 29
click at [575, 278] on button "確認" at bounding box center [557, 282] width 34 height 20
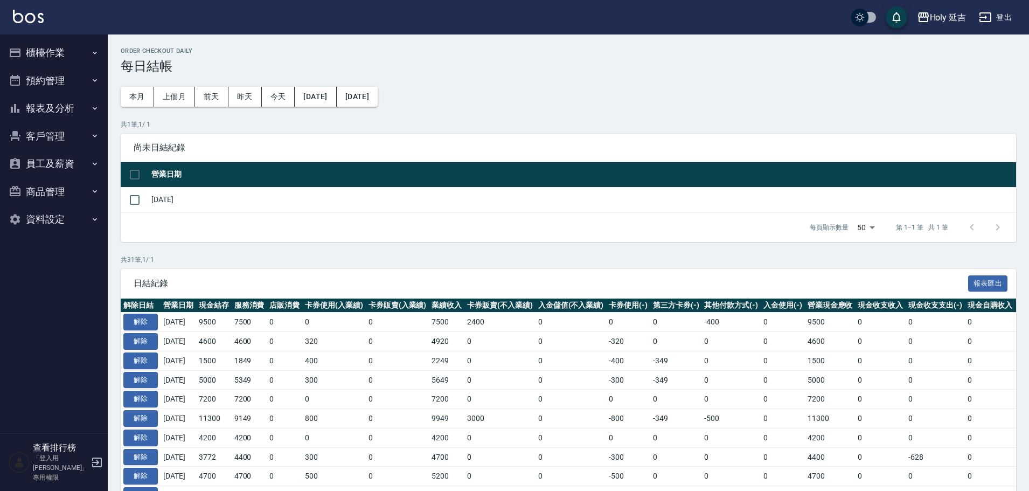
click at [36, 60] on button "櫃檯作業" at bounding box center [53, 53] width 99 height 28
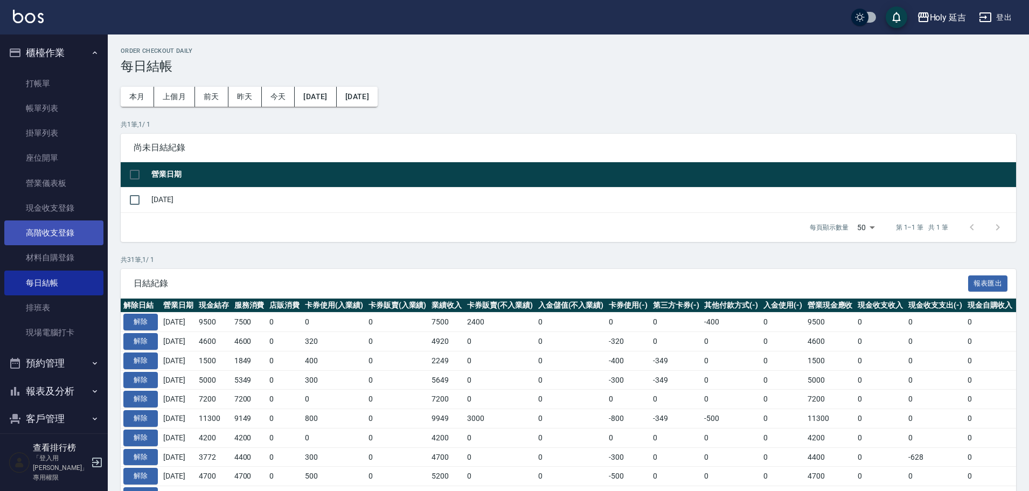
click at [38, 232] on link "高階收支登錄" at bounding box center [53, 232] width 99 height 25
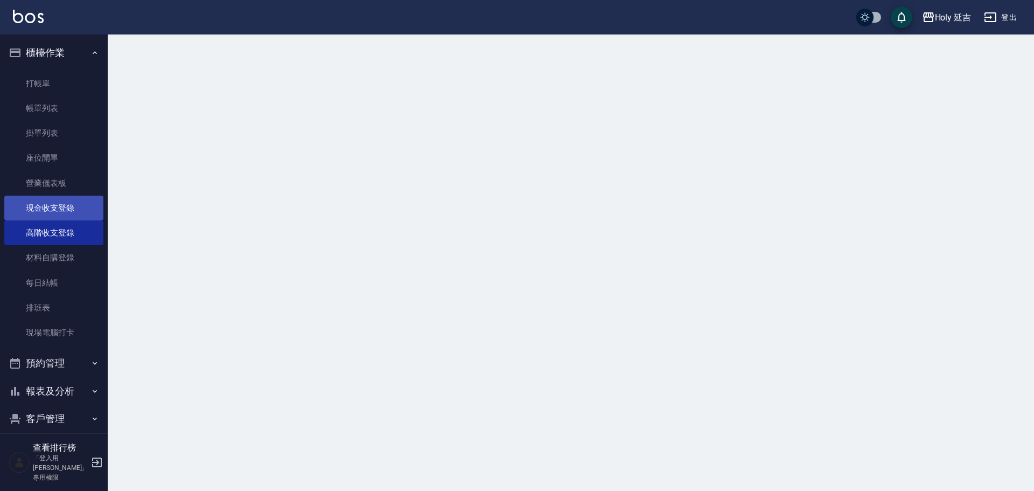
click at [41, 212] on link "現金收支登錄" at bounding box center [53, 207] width 99 height 25
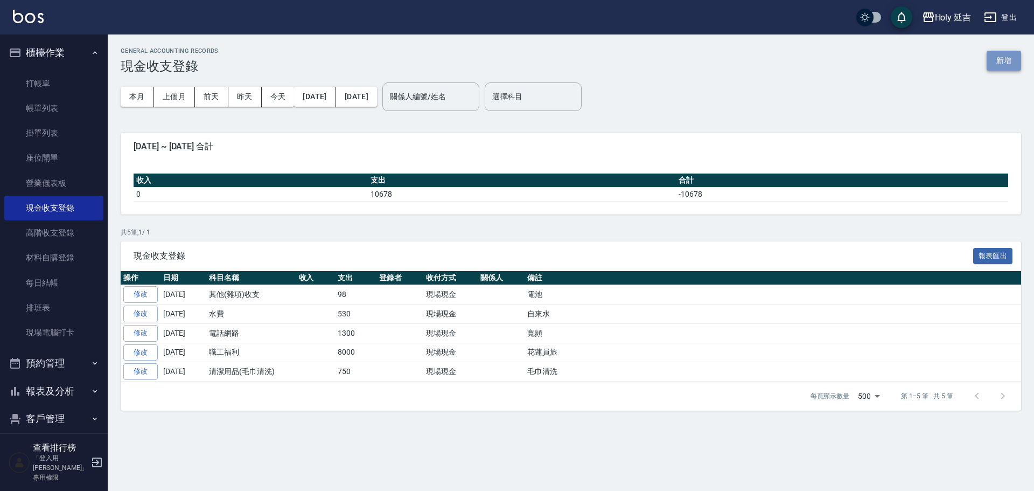
click at [1004, 55] on button "新增" at bounding box center [1004, 61] width 34 height 20
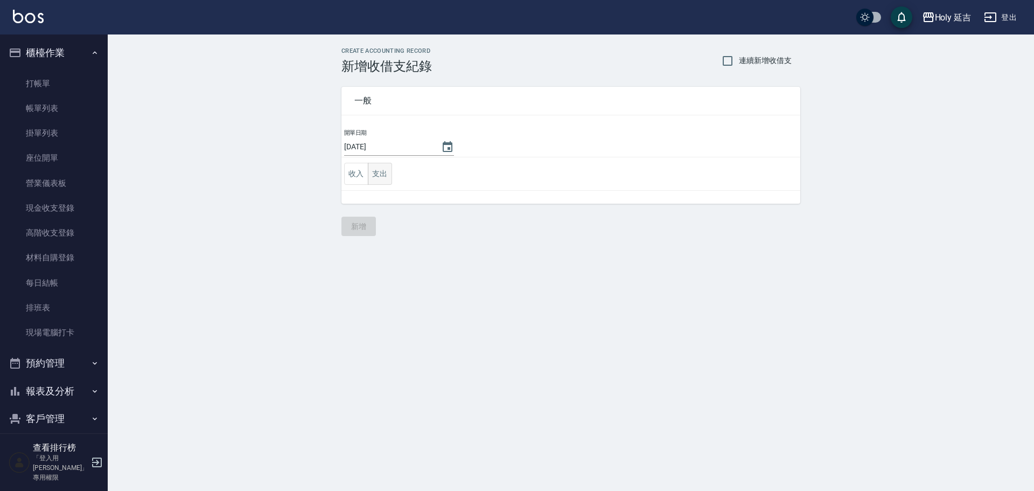
click at [378, 174] on button "支出" at bounding box center [380, 174] width 24 height 22
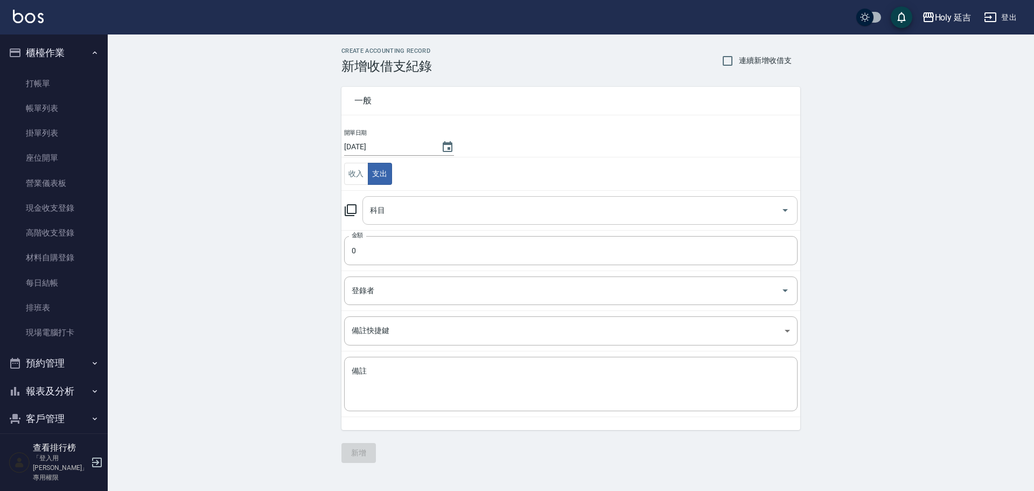
click at [396, 218] on input "科目" at bounding box center [571, 210] width 409 height 19
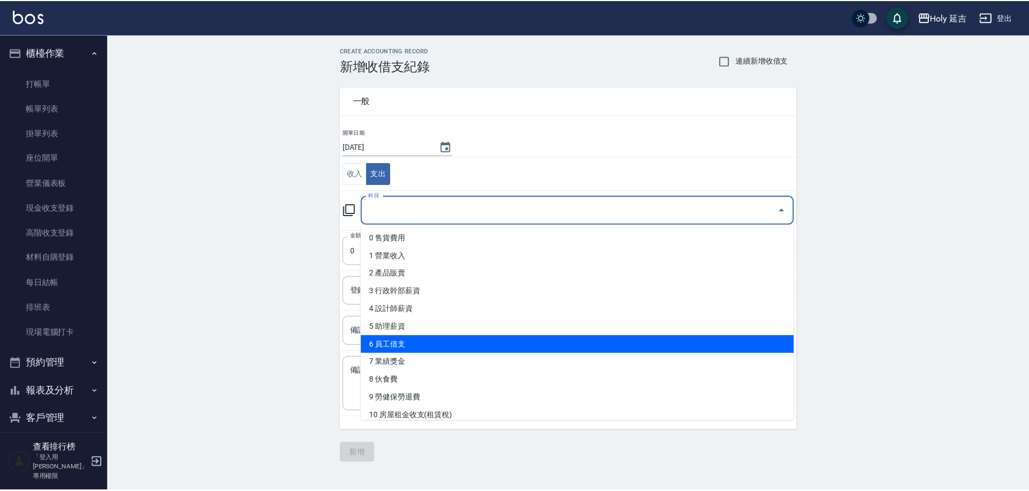
scroll to position [162, 0]
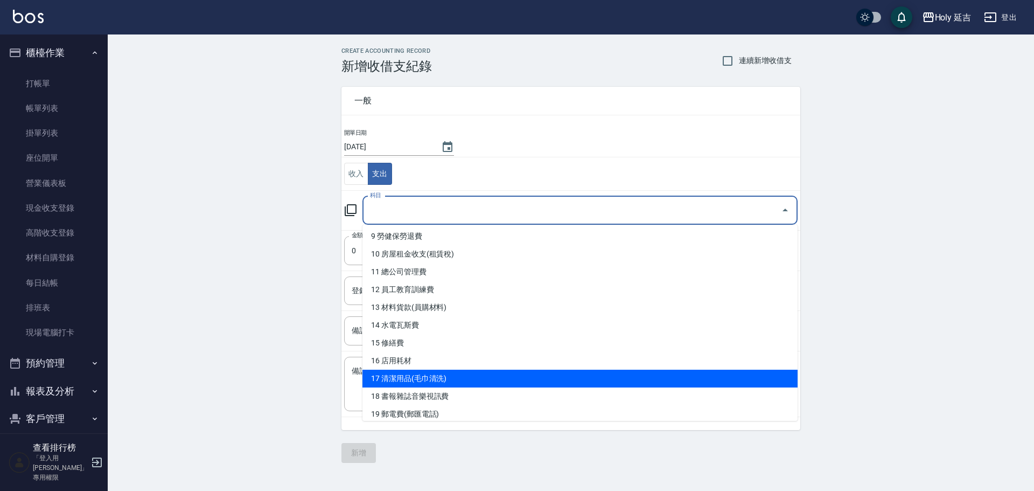
click at [432, 372] on li "17 清潔用品(毛巾清洗)" at bounding box center [579, 378] width 435 height 18
type input "17 清潔用品(毛巾清洗)"
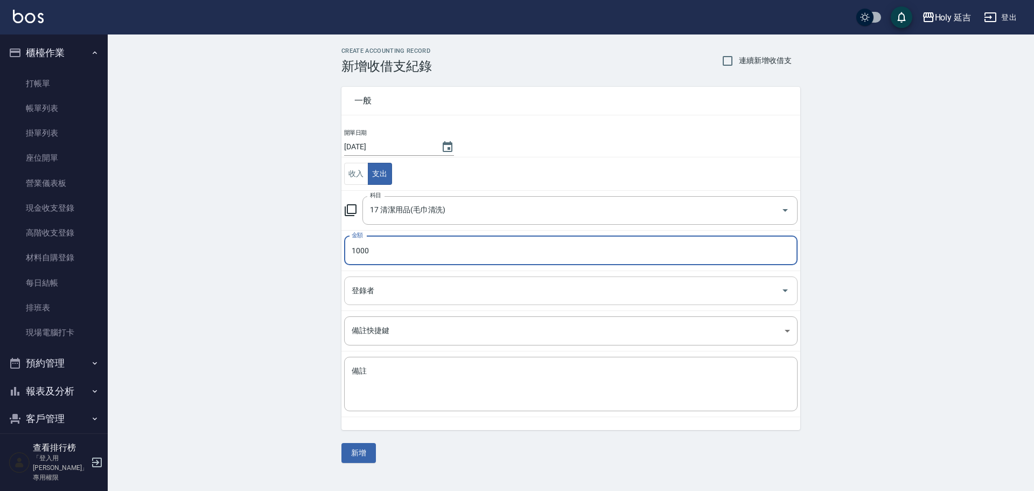
type input "1000"
click at [378, 286] on input "登錄者" at bounding box center [563, 290] width 428 height 19
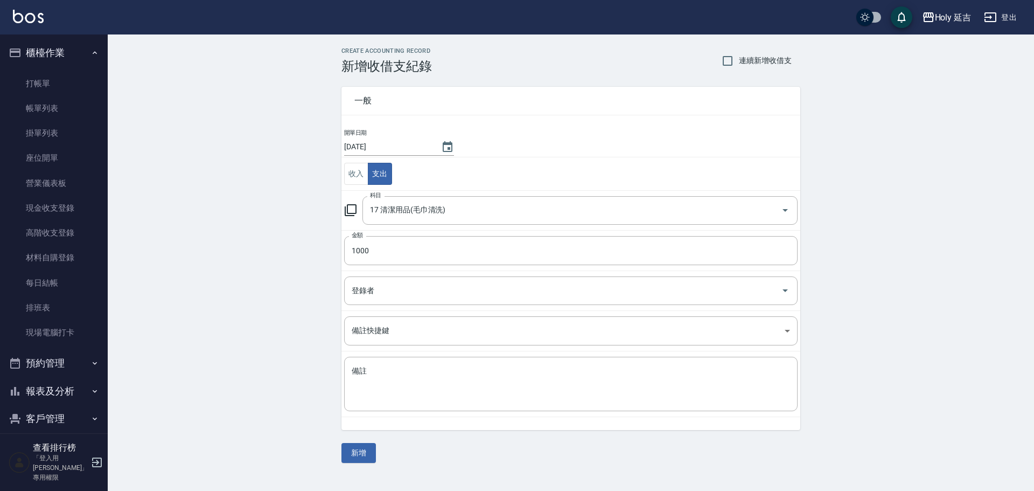
click at [185, 186] on div "CREATE ACCOUNTING RECORD 新增收借支紀錄 連續新增收借支 一般 開單日期 2025/09/26 收入 支出 科目 17 清潔用品(毛巾…" at bounding box center [571, 254] width 926 height 441
click at [41, 81] on link "打帳單" at bounding box center [53, 83] width 99 height 25
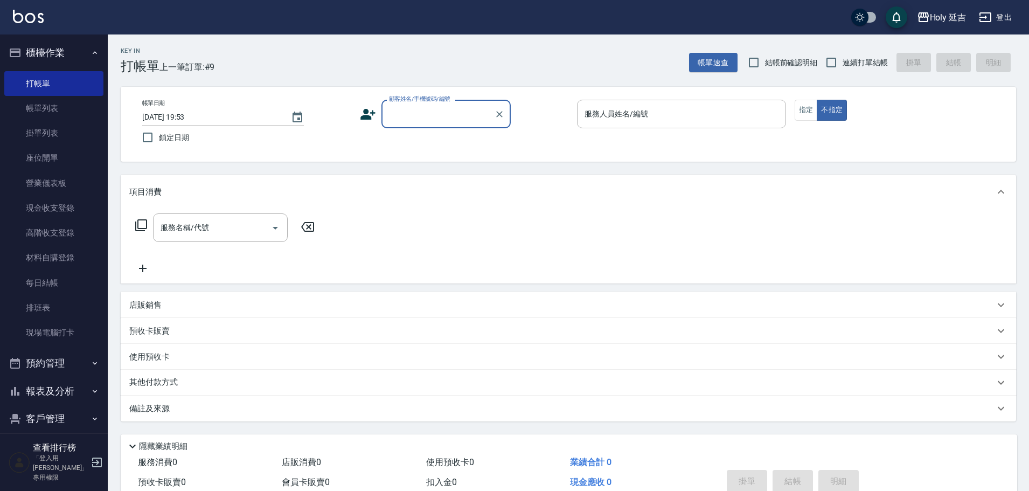
click at [52, 392] on button "報表及分析" at bounding box center [53, 391] width 99 height 28
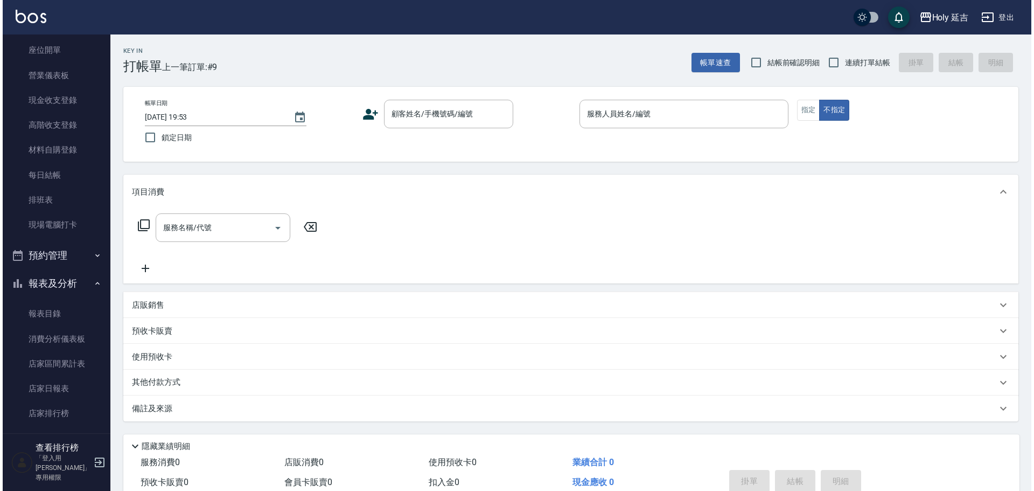
scroll to position [162, 0]
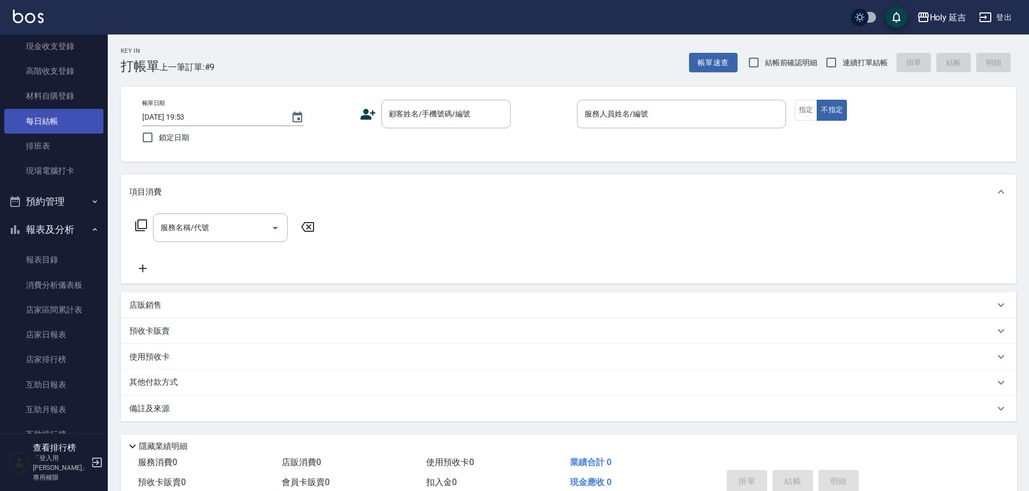
click at [52, 119] on link "每日結帳" at bounding box center [53, 121] width 99 height 25
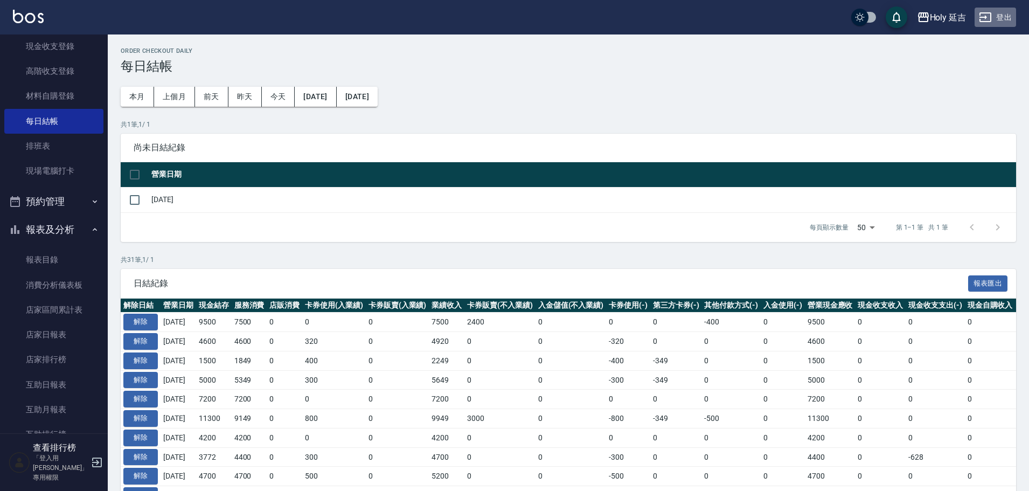
click at [995, 11] on button "登出" at bounding box center [994, 18] width 41 height 20
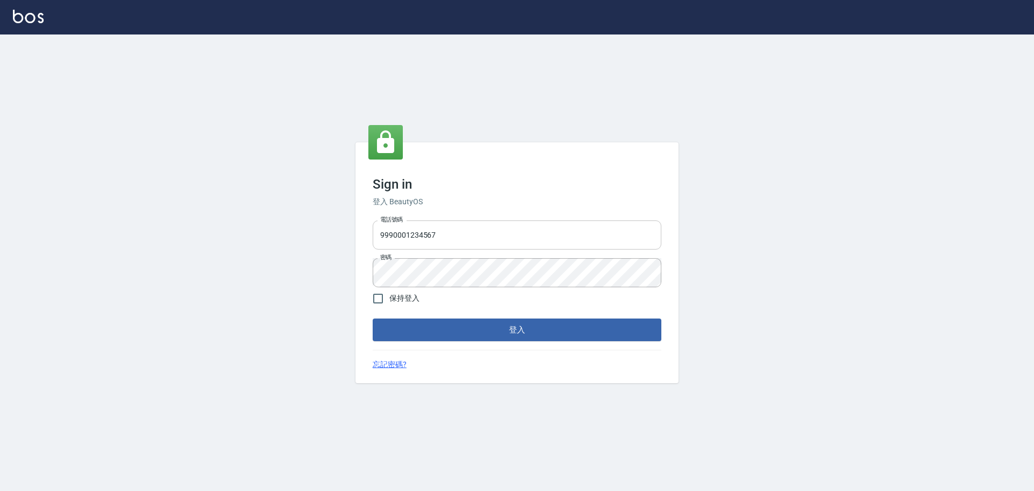
click at [466, 239] on input "9990001234567" at bounding box center [517, 234] width 289 height 29
type input "25153595"
click at [520, 331] on button "登入" at bounding box center [517, 329] width 289 height 23
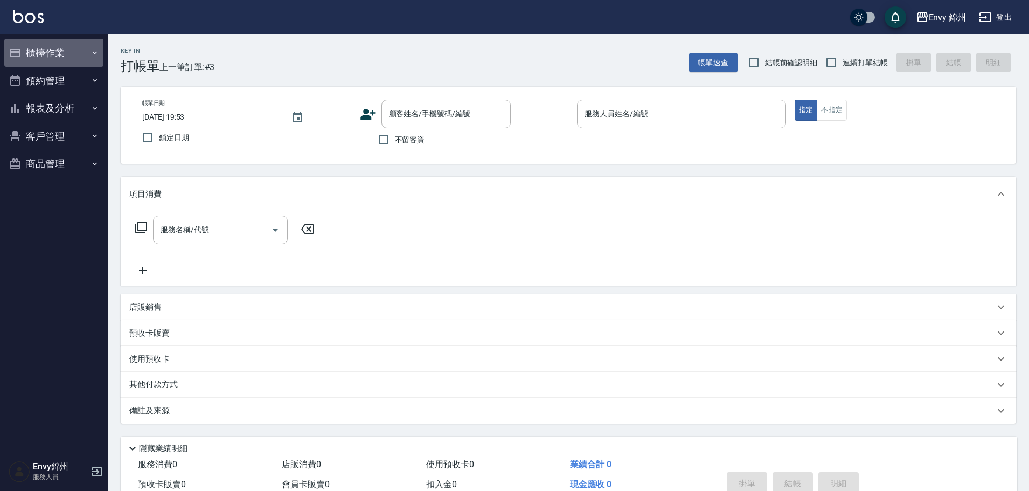
click at [33, 59] on button "櫃檯作業" at bounding box center [53, 53] width 99 height 28
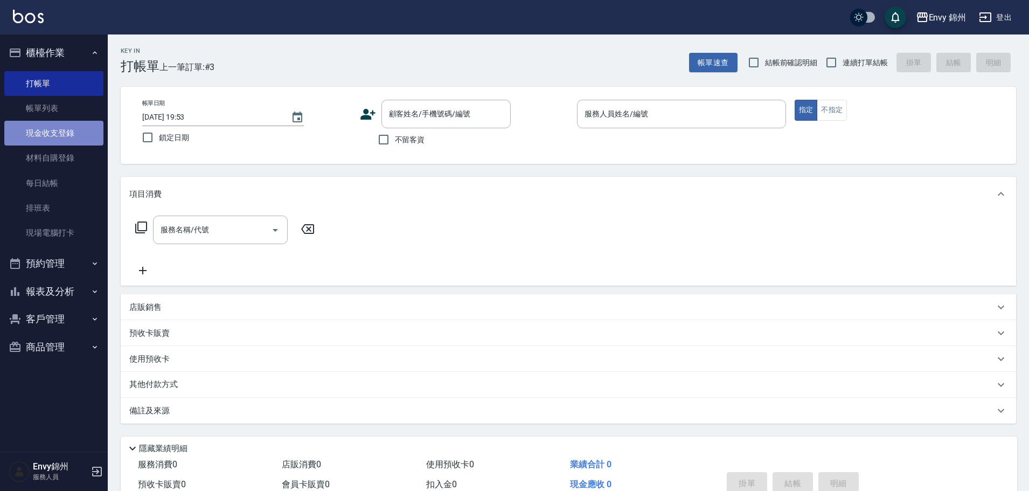
click at [39, 134] on link "現金收支登錄" at bounding box center [53, 133] width 99 height 25
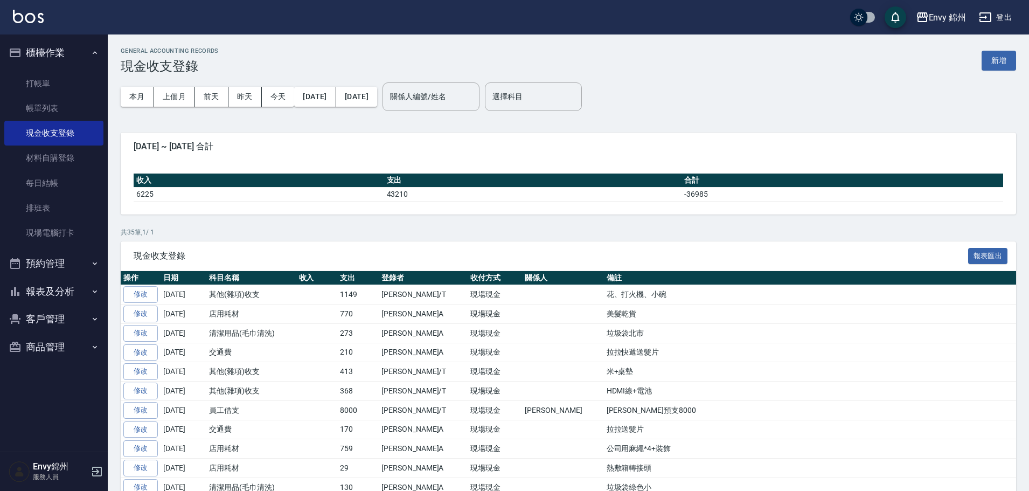
click at [997, 57] on button "新增" at bounding box center [998, 61] width 34 height 20
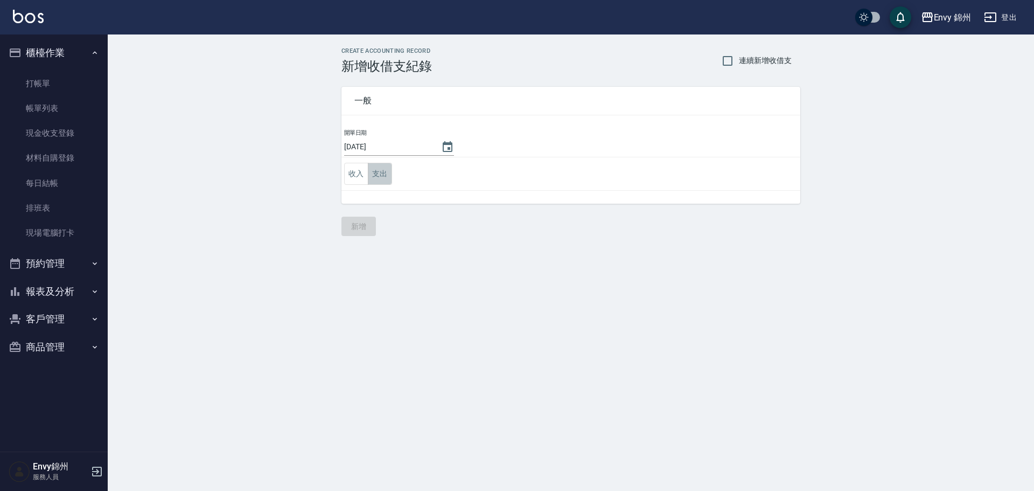
click at [379, 170] on button "支出" at bounding box center [380, 174] width 24 height 22
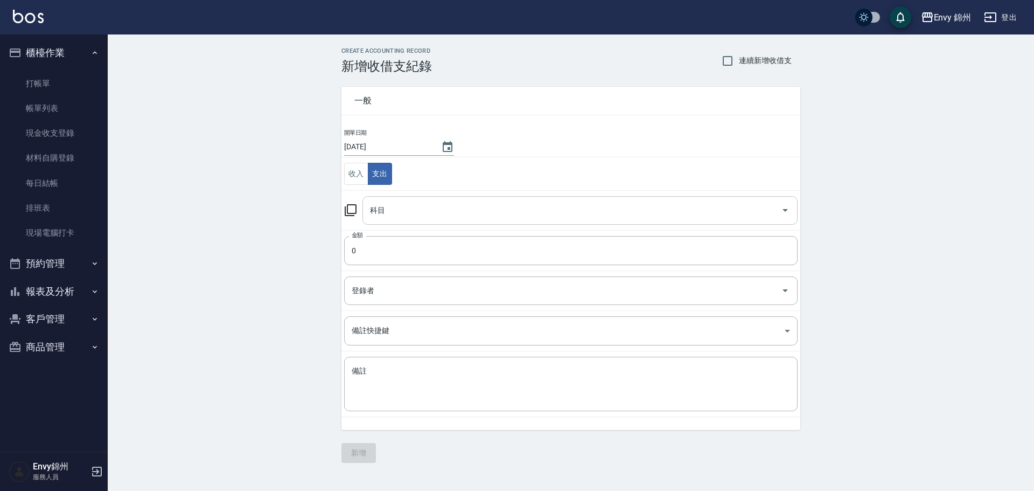
click at [420, 205] on input "科目" at bounding box center [571, 210] width 409 height 19
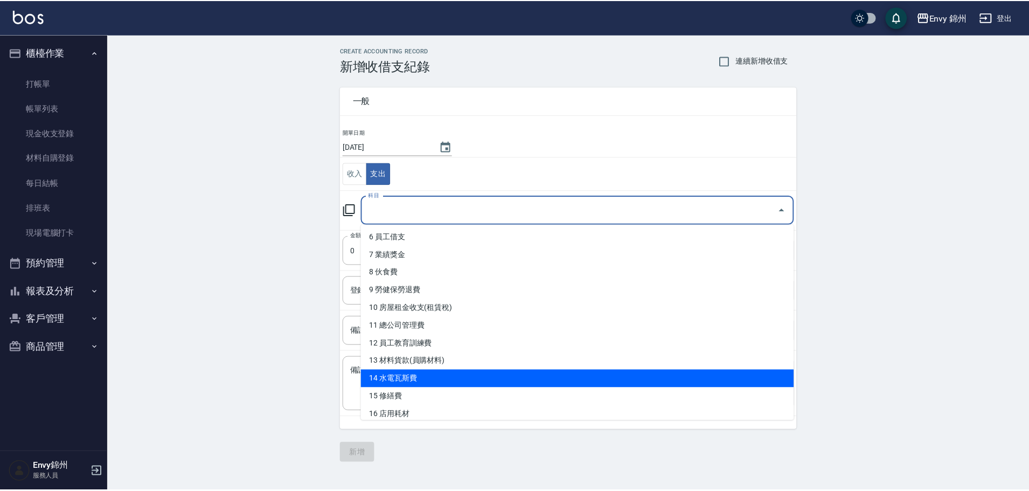
scroll to position [162, 0]
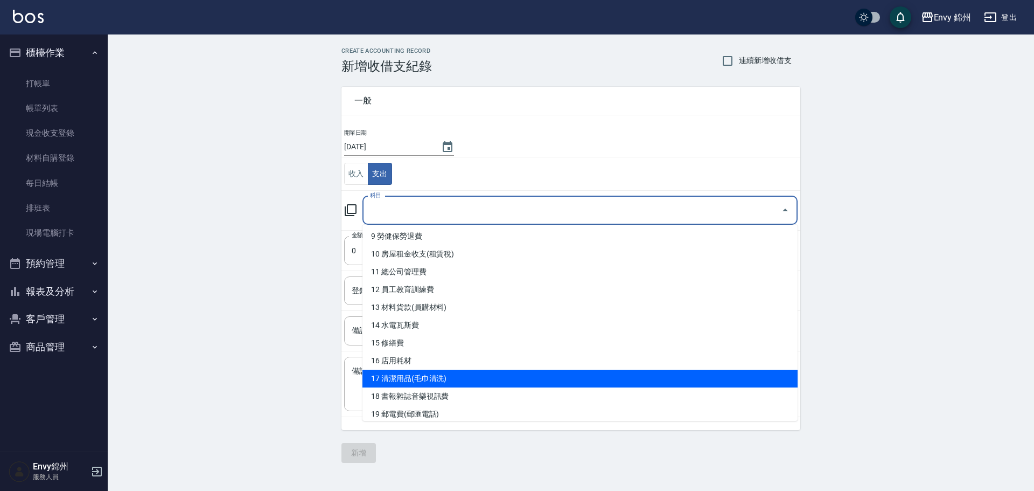
click at [414, 383] on li "17 清潔用品(毛巾清洗)" at bounding box center [579, 378] width 435 height 18
type input "17 清潔用品(毛巾清洗)"
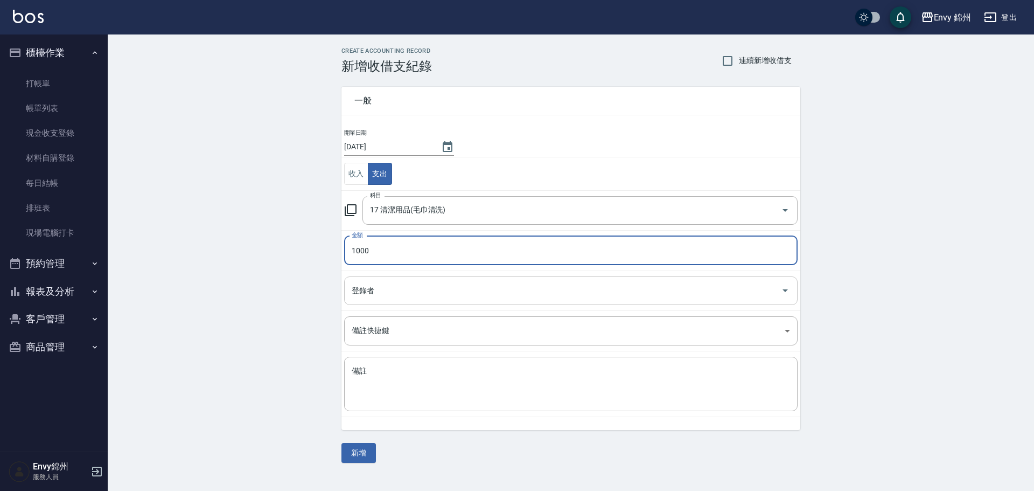
type input "1000"
click at [396, 290] on input "登錄者" at bounding box center [563, 290] width 428 height 19
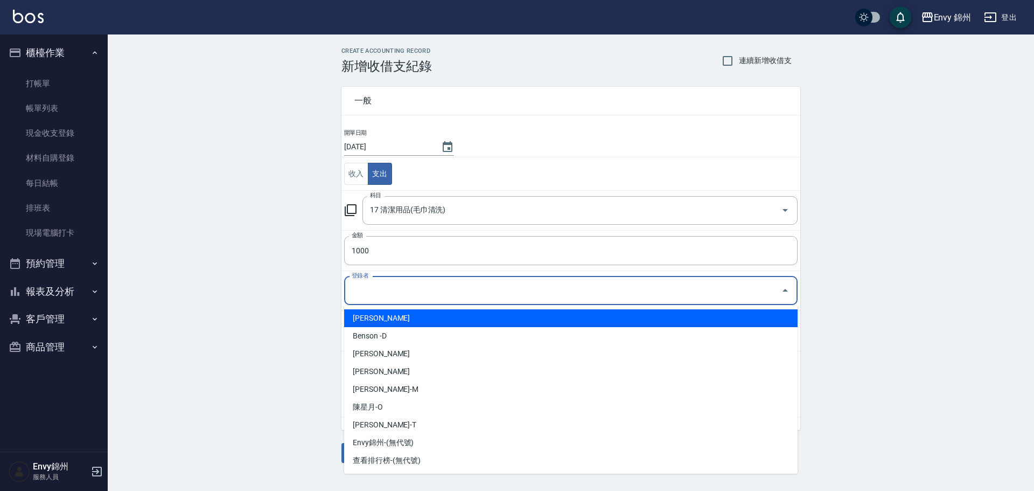
click at [371, 318] on li "鄭怡秀-A" at bounding box center [570, 318] width 453 height 18
type input "鄭怡秀-A"
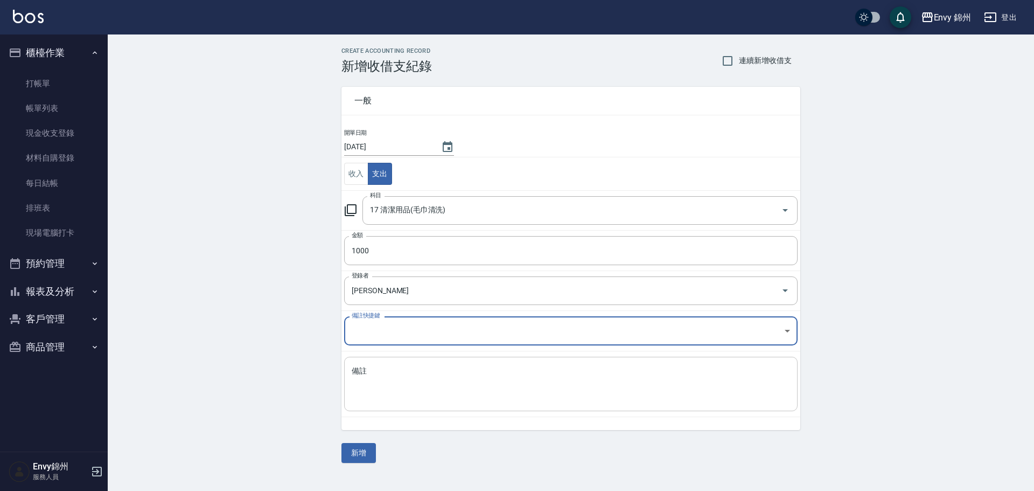
click at [430, 373] on textarea "備註" at bounding box center [571, 384] width 438 height 37
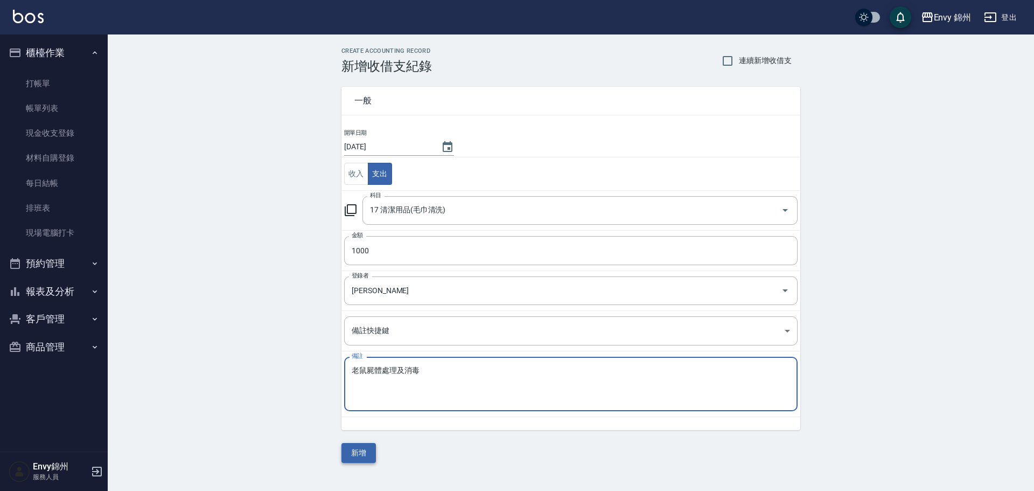
type textarea "老鼠屍體處理及消毒"
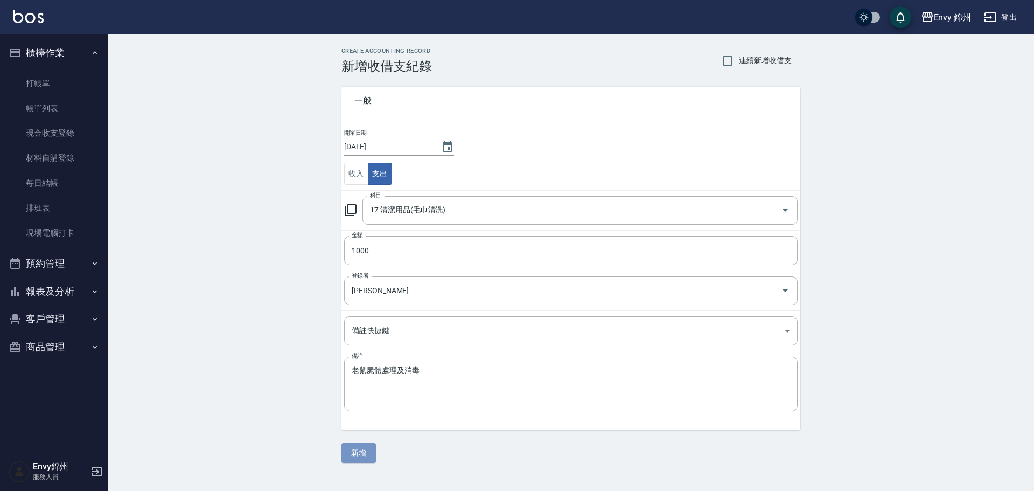
click at [345, 443] on button "新增" at bounding box center [358, 453] width 34 height 20
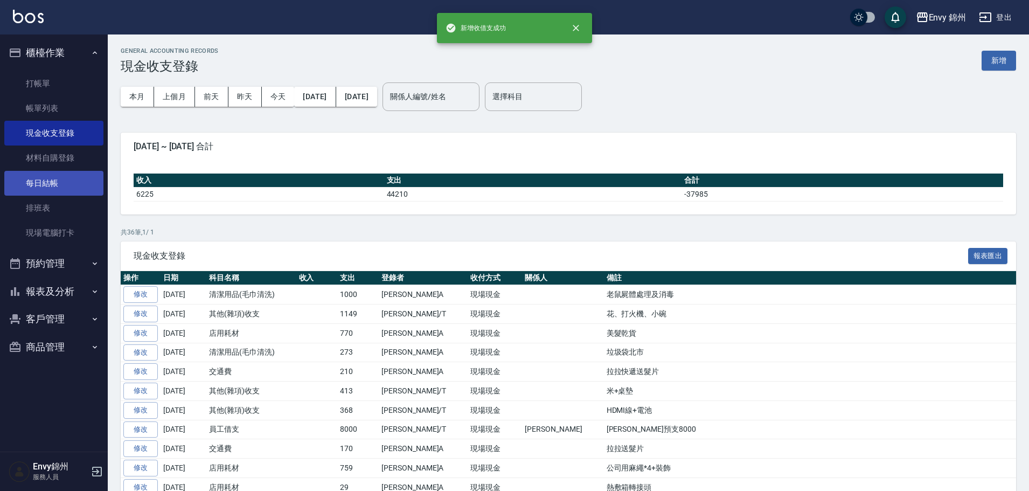
click at [49, 181] on link "每日結帳" at bounding box center [53, 183] width 99 height 25
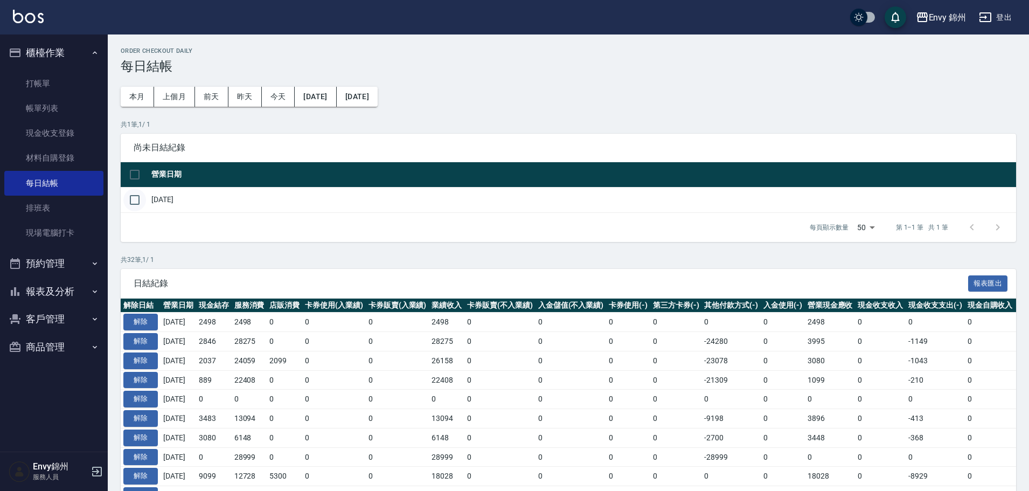
click at [133, 202] on input "checkbox" at bounding box center [134, 199] width 23 height 23
checkbox input "true"
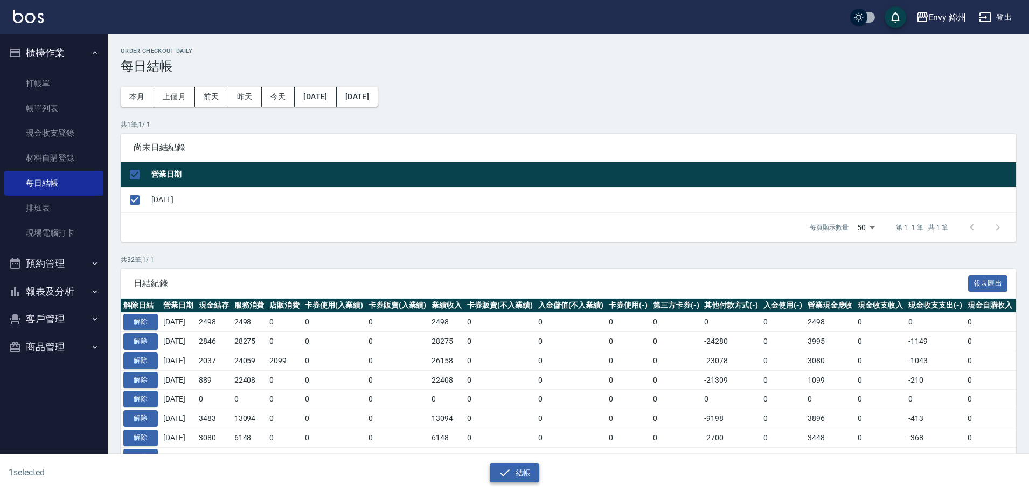
click at [504, 472] on icon "button" at bounding box center [504, 472] width 13 height 13
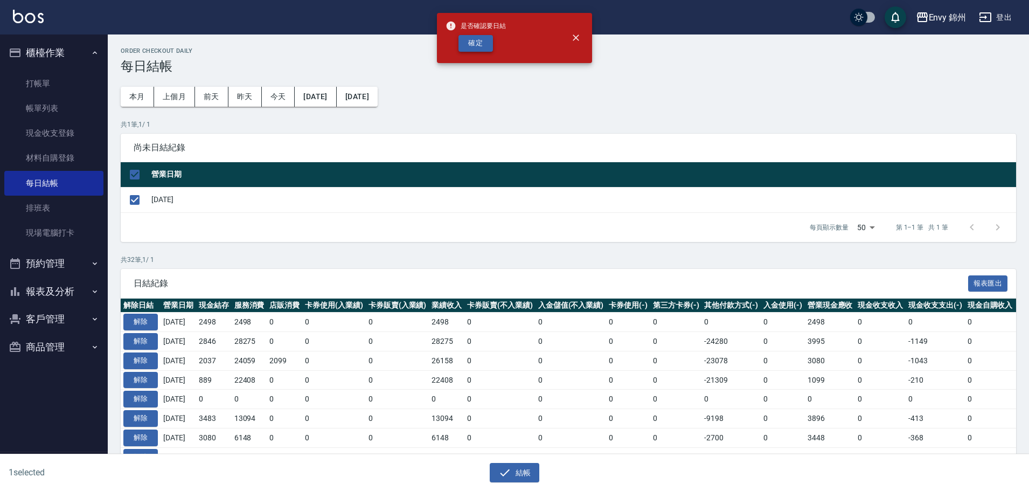
click at [476, 43] on button "確定" at bounding box center [475, 43] width 34 height 17
checkbox input "false"
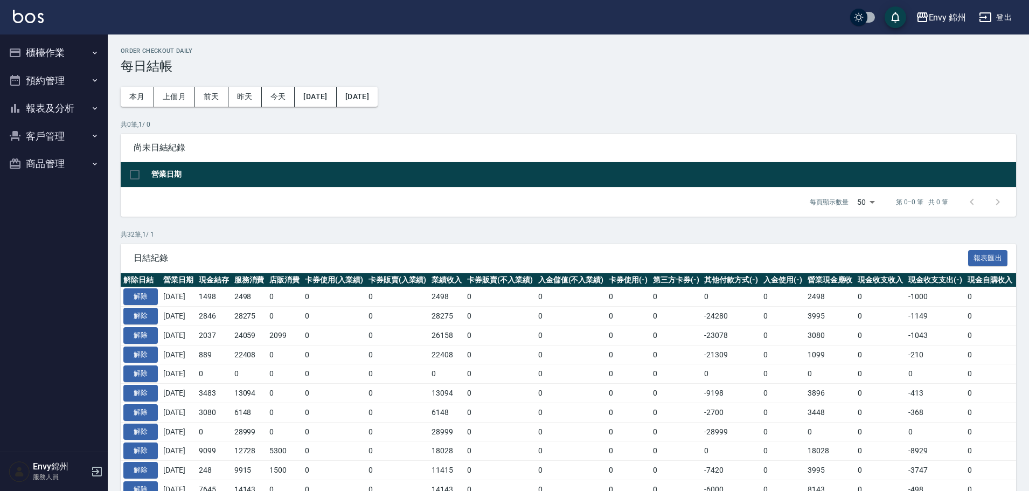
click at [998, 13] on button "登出" at bounding box center [994, 18] width 41 height 20
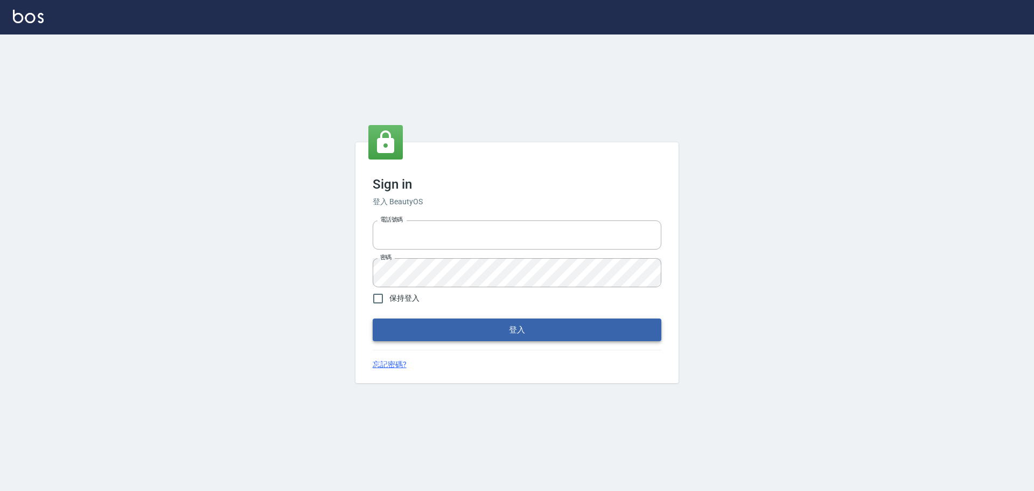
type input "25153595"
click at [488, 331] on button "登入" at bounding box center [517, 329] width 289 height 23
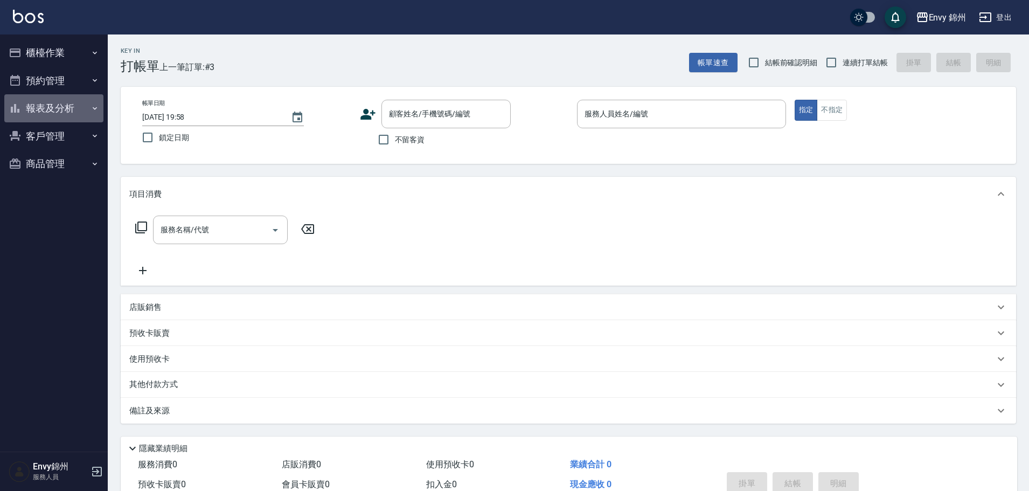
click at [55, 111] on button "報表及分析" at bounding box center [53, 108] width 99 height 28
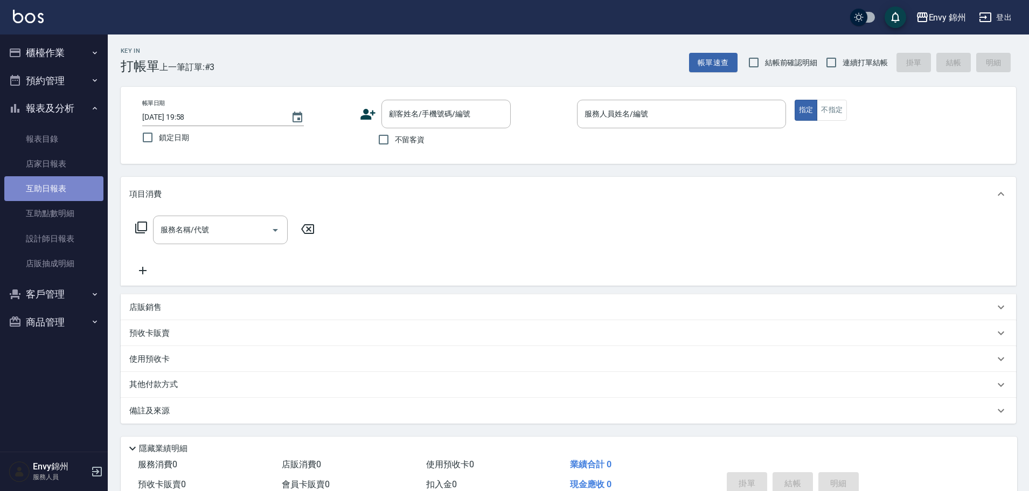
click at [62, 196] on link "互助日報表" at bounding box center [53, 188] width 99 height 25
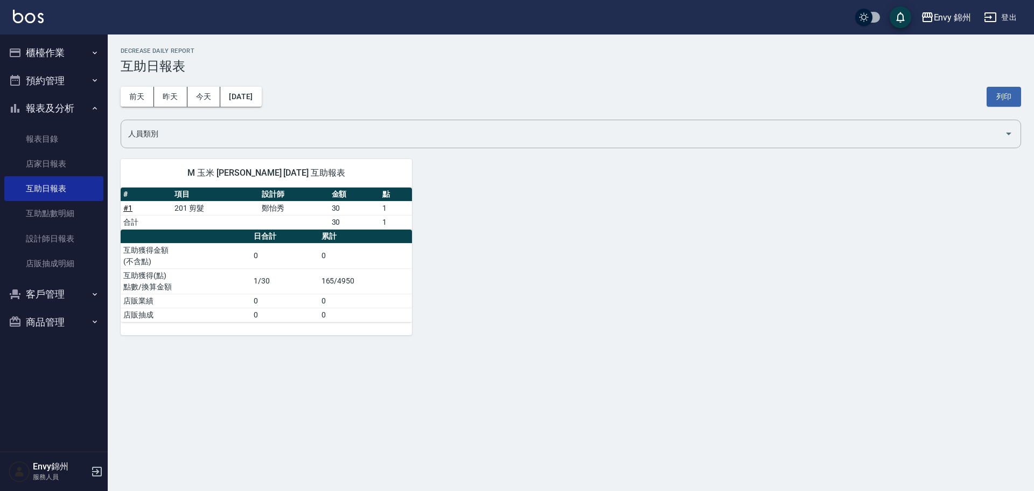
click at [39, 56] on button "櫃檯作業" at bounding box center [53, 53] width 99 height 28
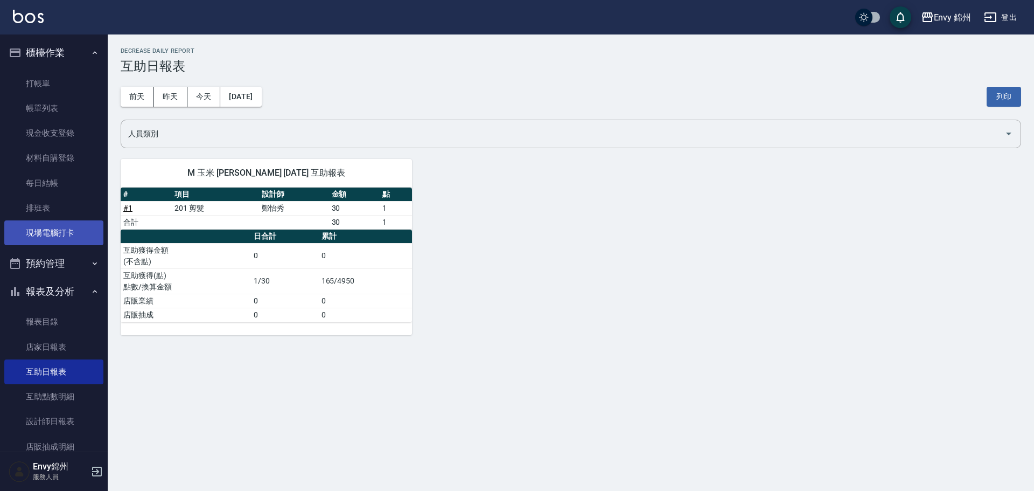
click at [51, 233] on link "現場電腦打卡" at bounding box center [53, 232] width 99 height 25
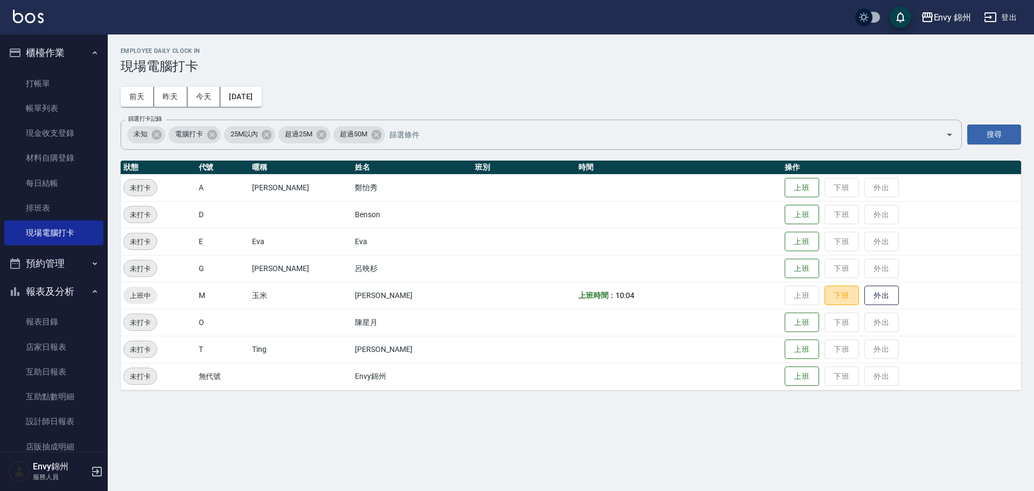
drag, startPoint x: 822, startPoint y: 292, endPoint x: 212, endPoint y: 366, distance: 615.1
click at [824, 304] on button "下班" at bounding box center [841, 295] width 34 height 20
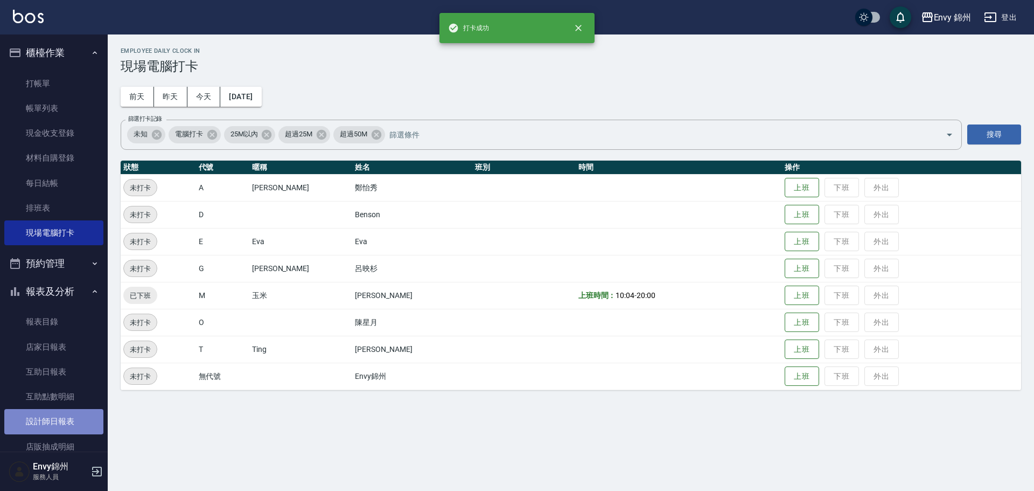
click at [66, 415] on link "設計師日報表" at bounding box center [53, 421] width 99 height 25
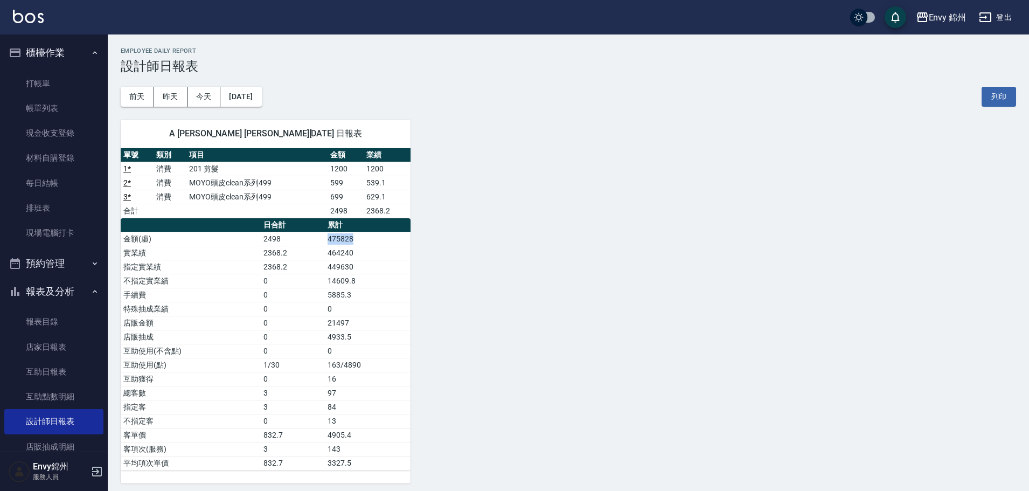
drag, startPoint x: 324, startPoint y: 239, endPoint x: 355, endPoint y: 238, distance: 31.2
click at [355, 238] on tr "金額(虛) 2498 475828" at bounding box center [266, 239] width 290 height 14
click at [1004, 12] on button "登出" at bounding box center [994, 18] width 41 height 20
